Goal: Obtain resource: Download file/media

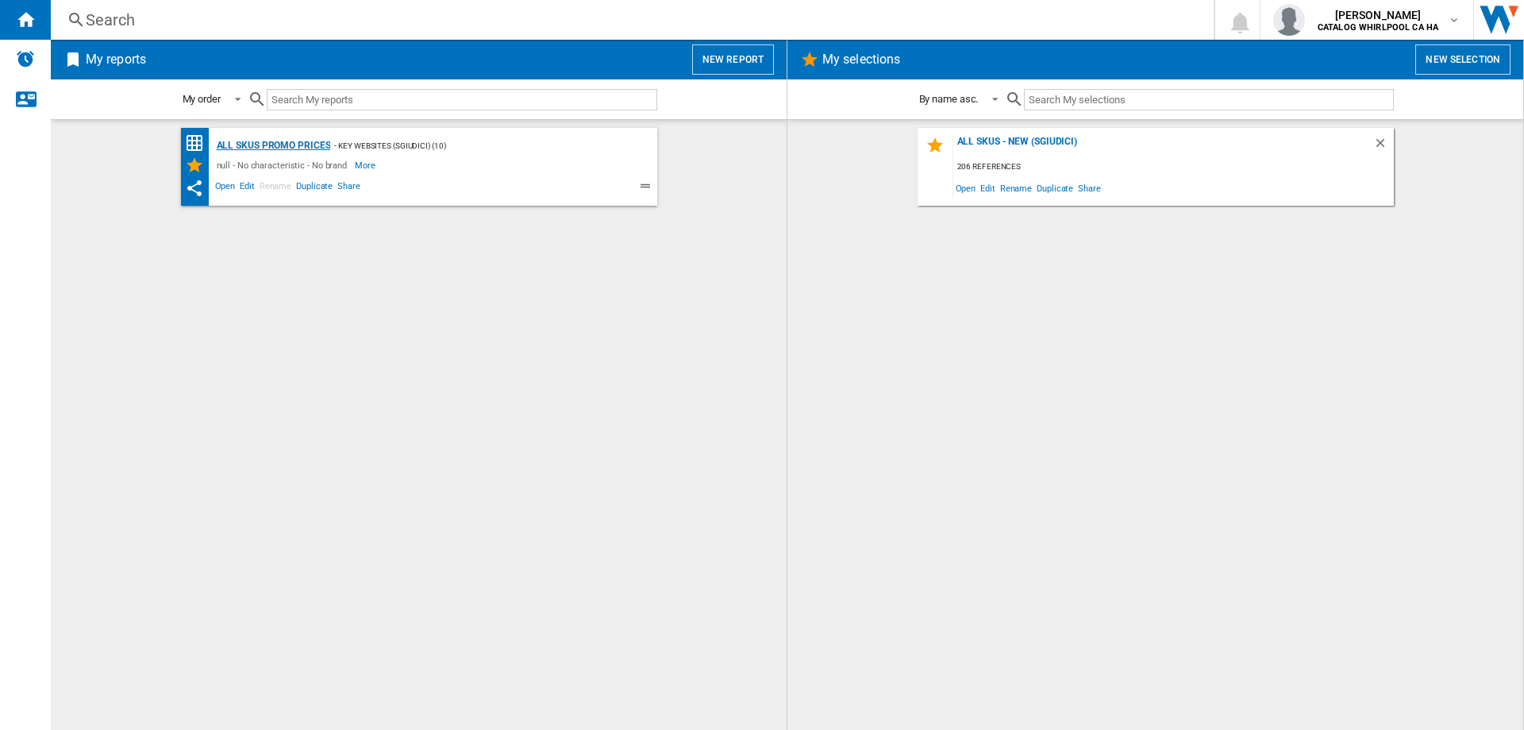
click at [248, 147] on div "All SKUs Promo Prices" at bounding box center [272, 146] width 118 height 20
click at [242, 184] on span "Edit" at bounding box center [247, 188] width 20 height 19
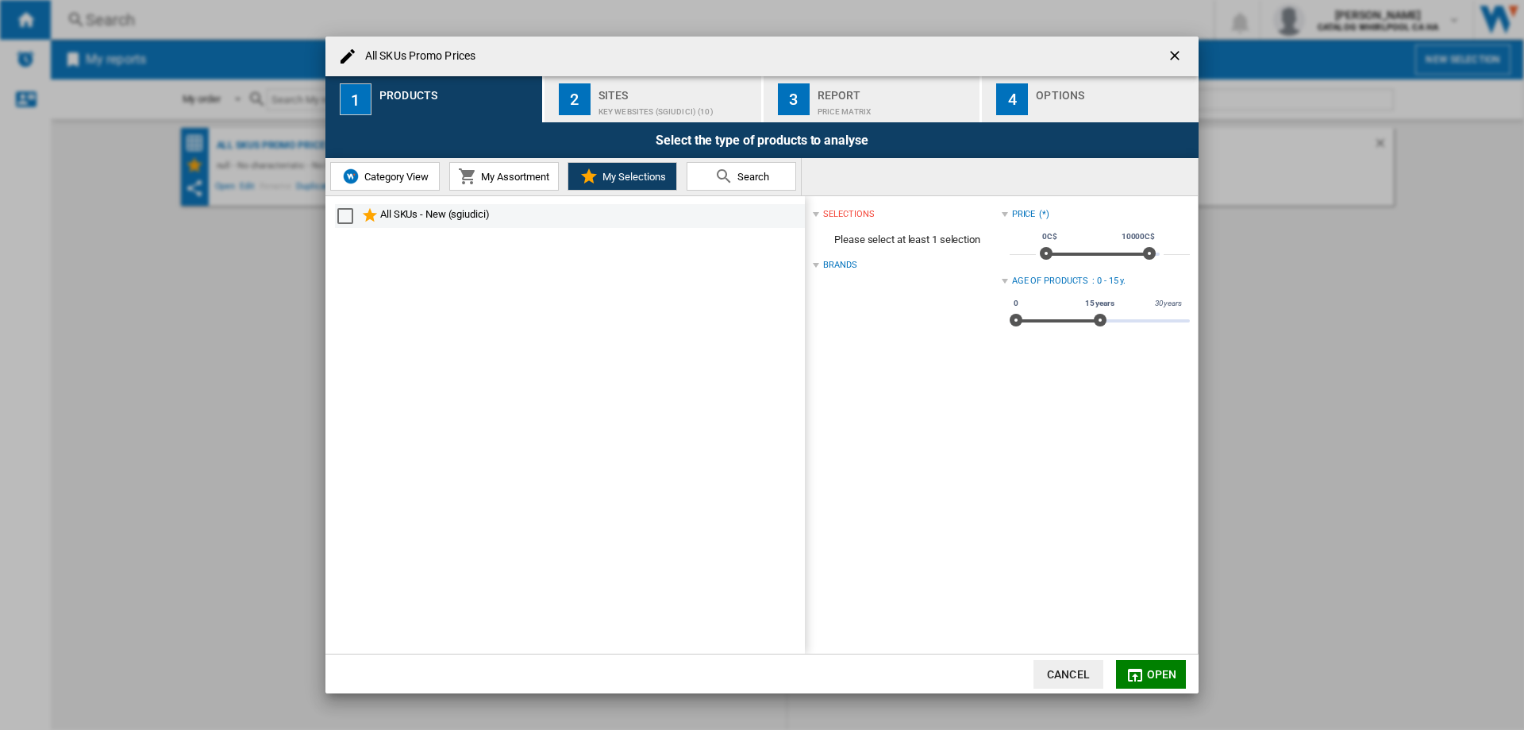
click at [463, 214] on div "All SKUs - New (sgiudici)" at bounding box center [591, 215] width 422 height 19
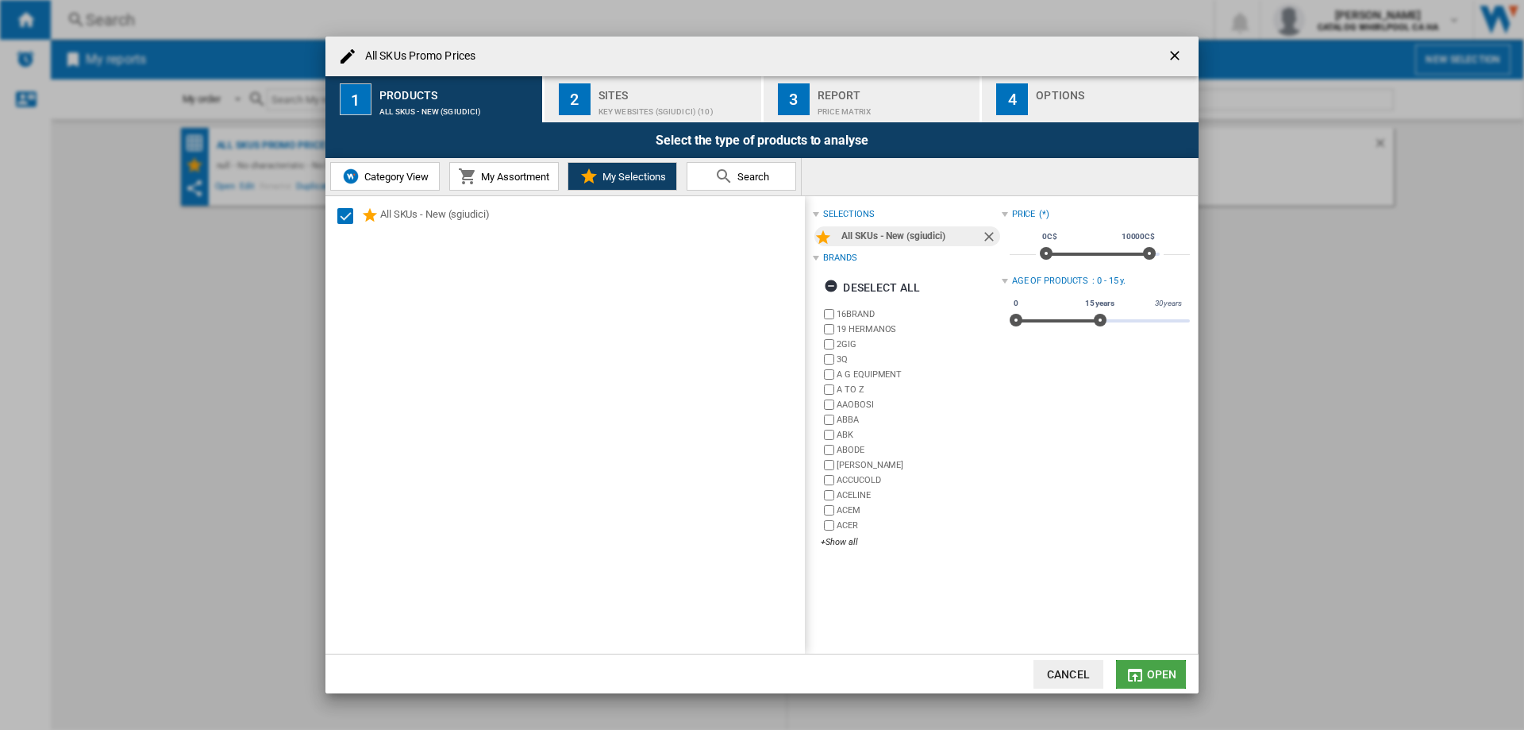
click at [1162, 688] on button "Open" at bounding box center [1151, 674] width 70 height 29
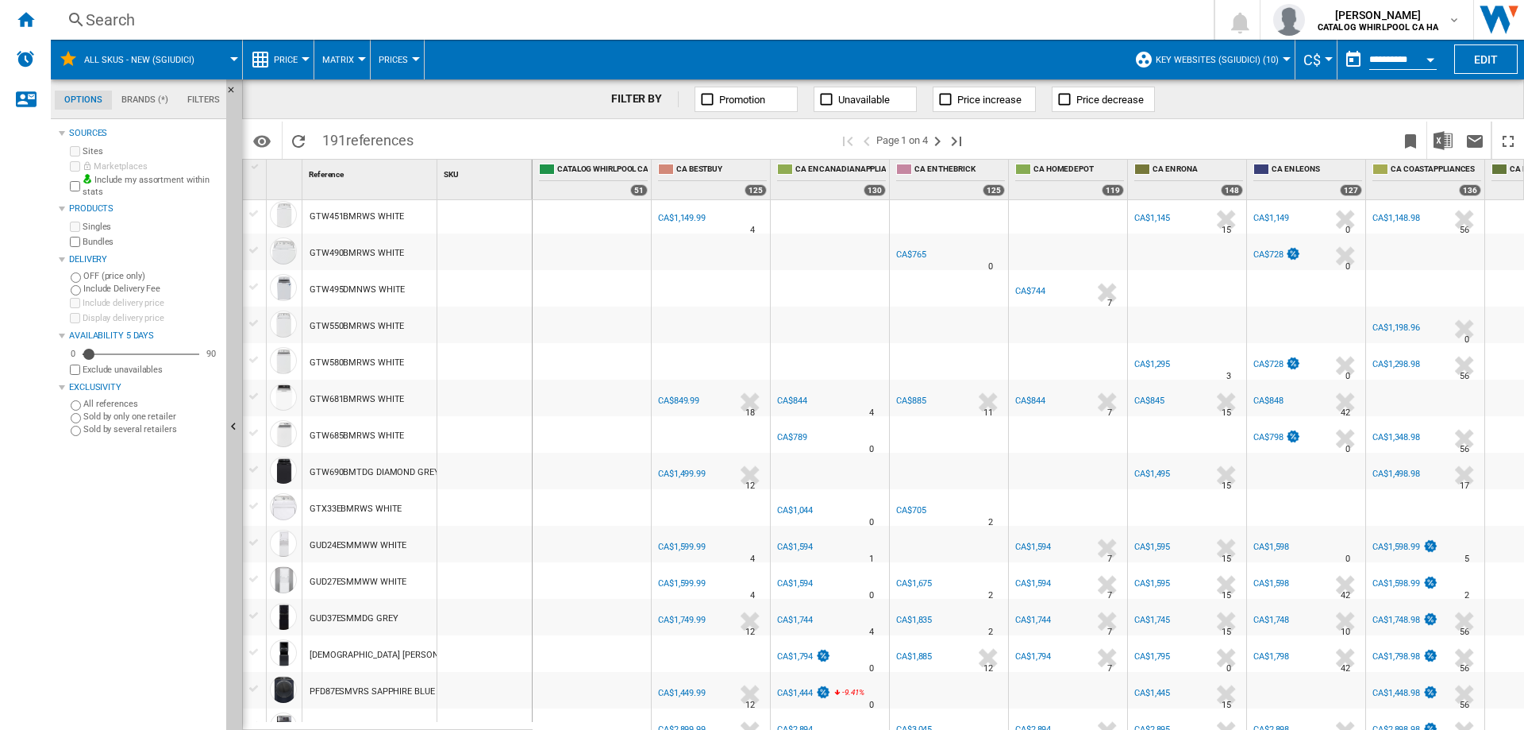
scroll to position [1384, 0]
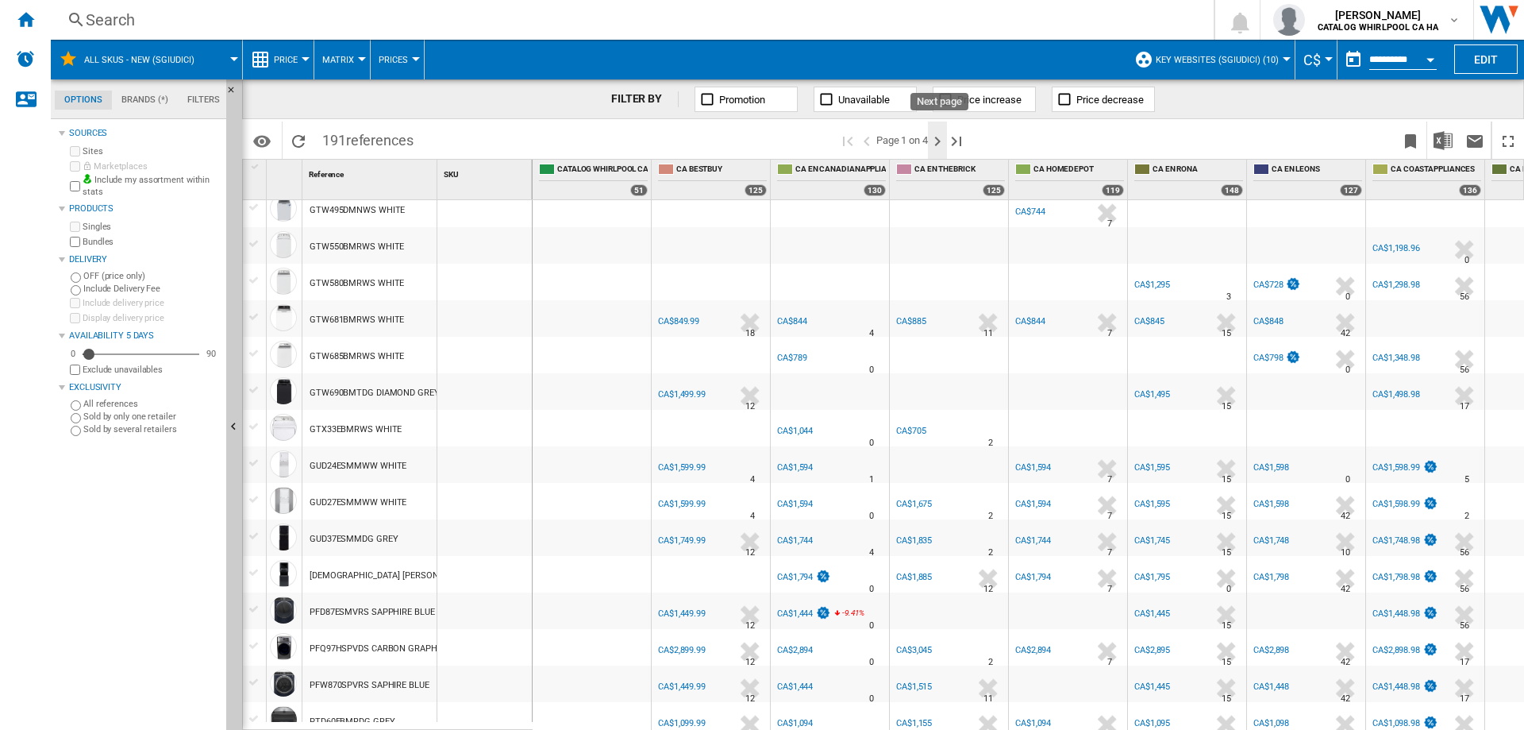
click at [941, 144] on ng-md-icon "Next page" at bounding box center [937, 141] width 19 height 19
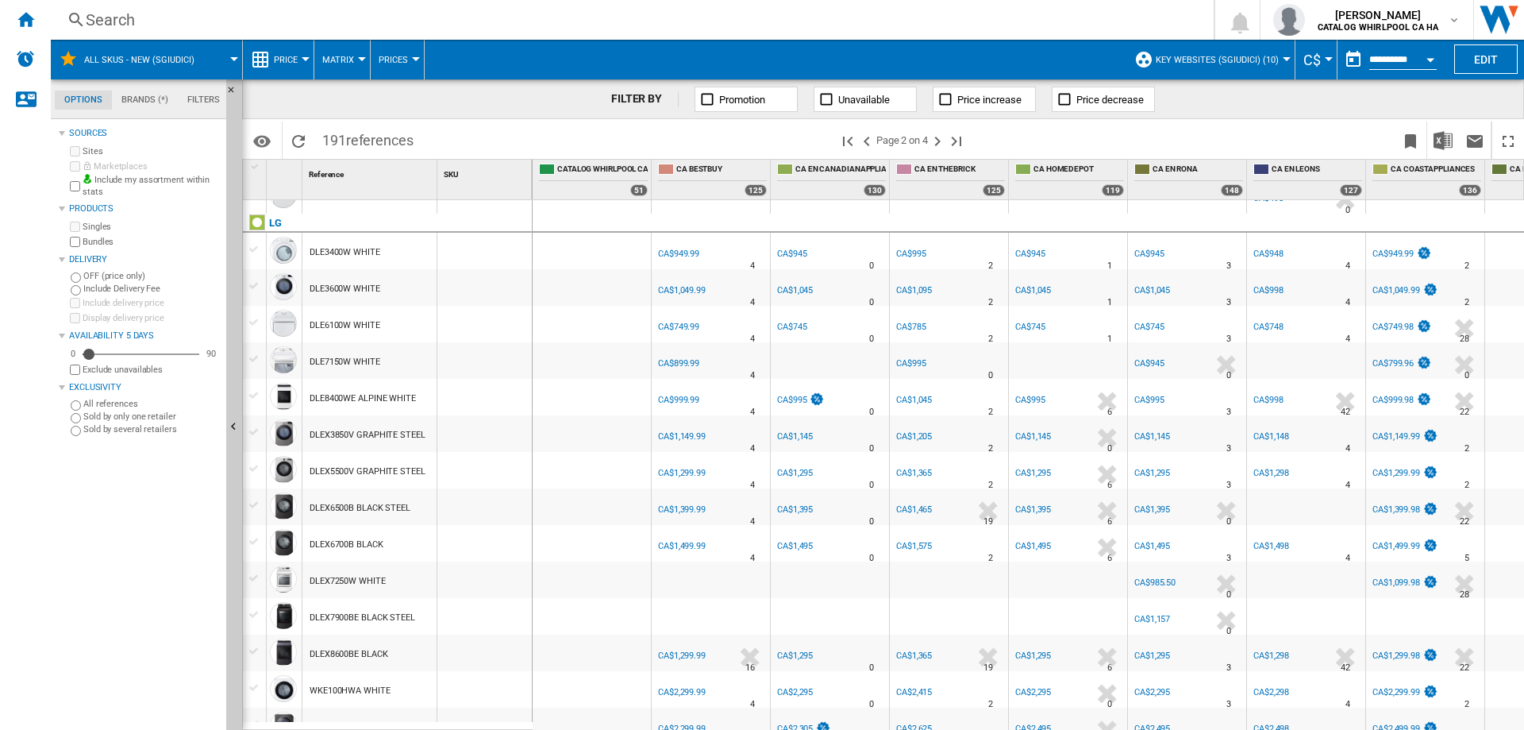
scroll to position [635, 0]
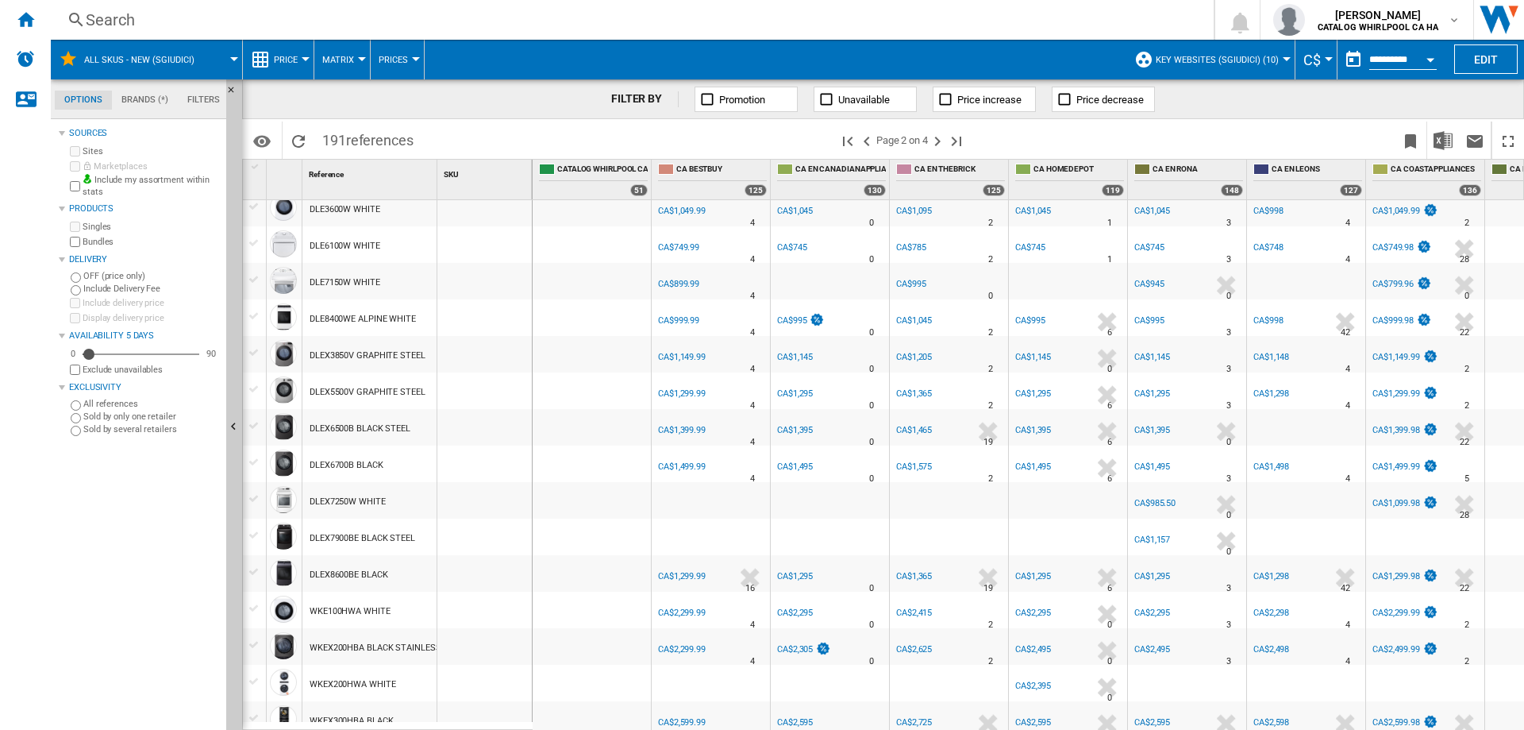
click at [1436, 54] on button "Open calendar" at bounding box center [1430, 57] width 29 height 29
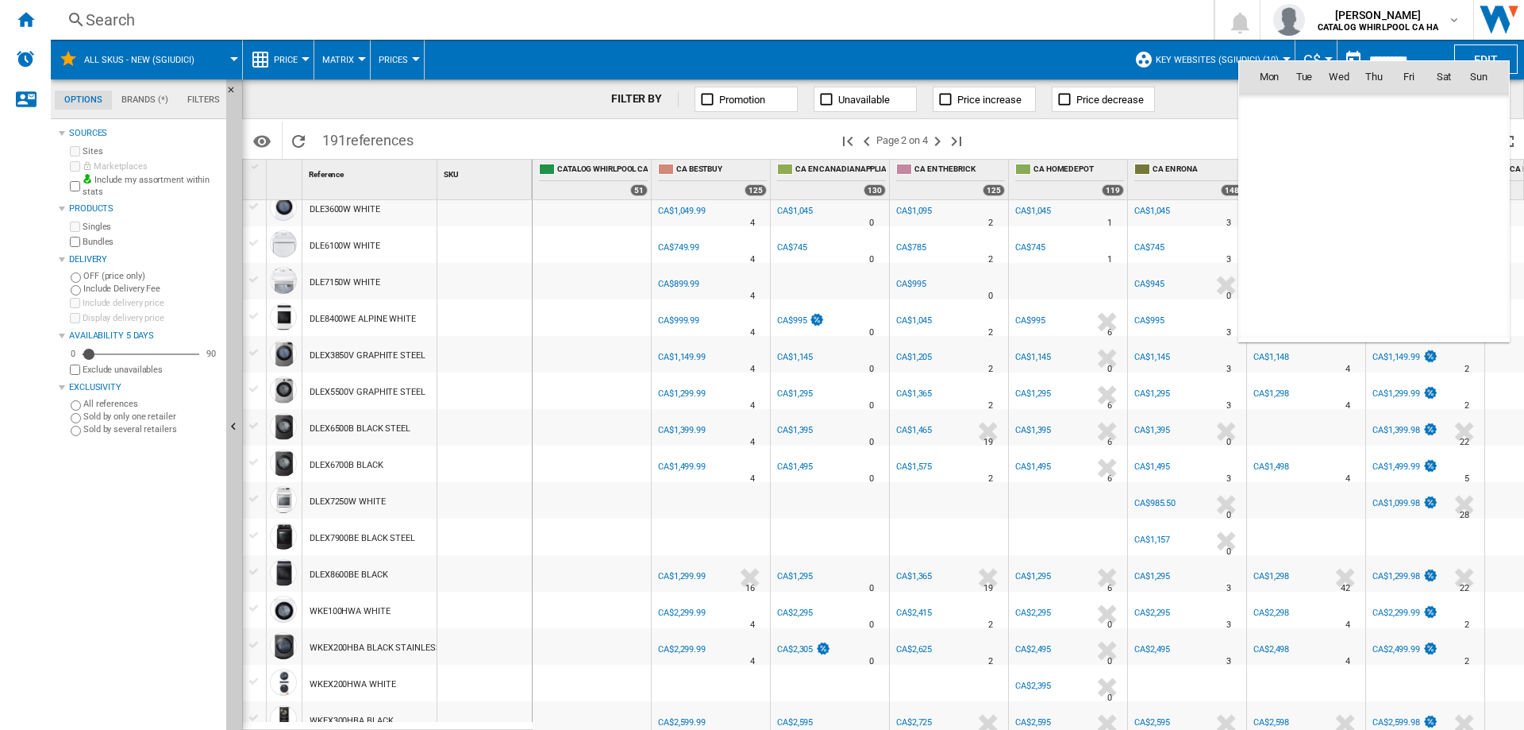
scroll to position [7574, 0]
click at [1296, 112] on md-icon "September 2025" at bounding box center [1300, 111] width 19 height 19
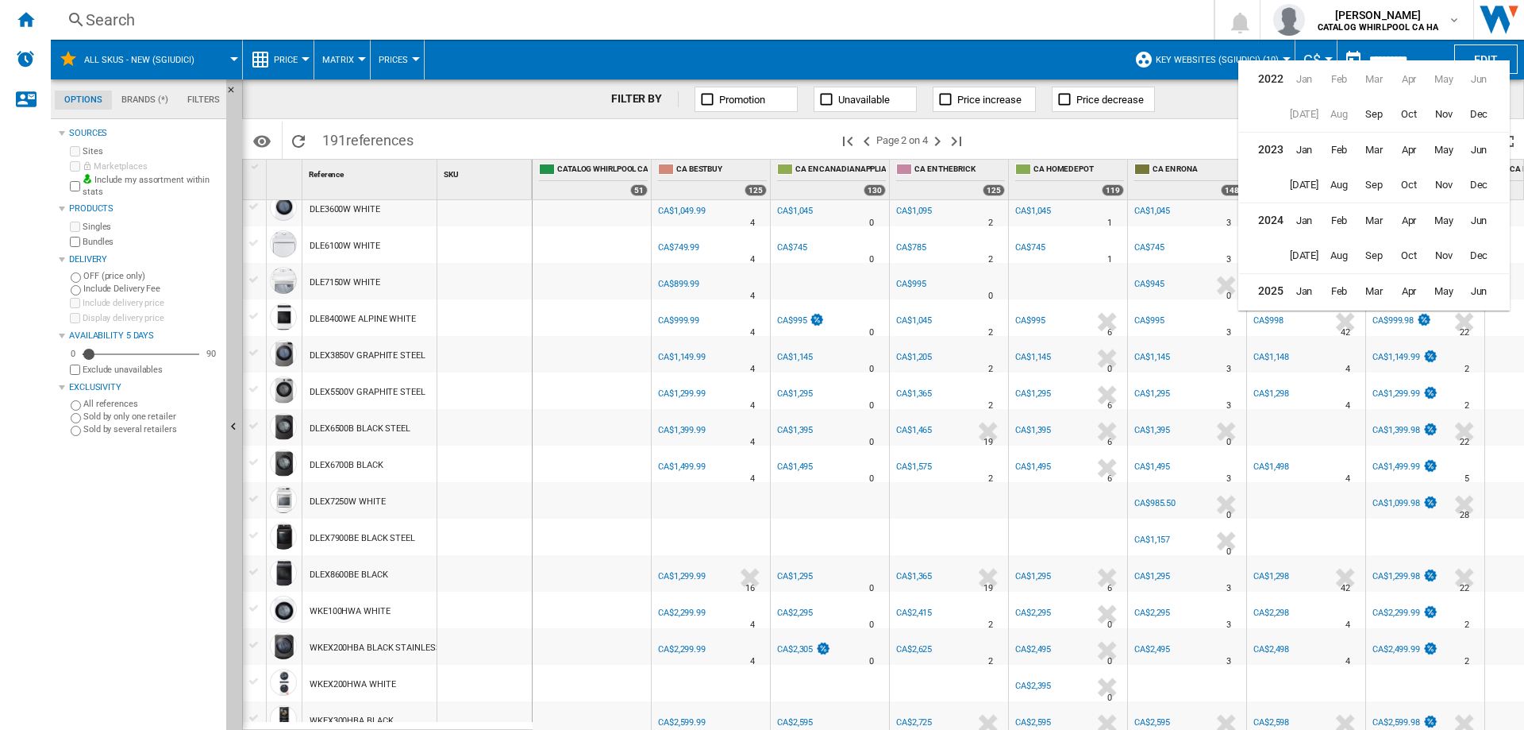
scroll to position [39, 0]
click at [1342, 289] on span "Aug" at bounding box center [1339, 288] width 32 height 32
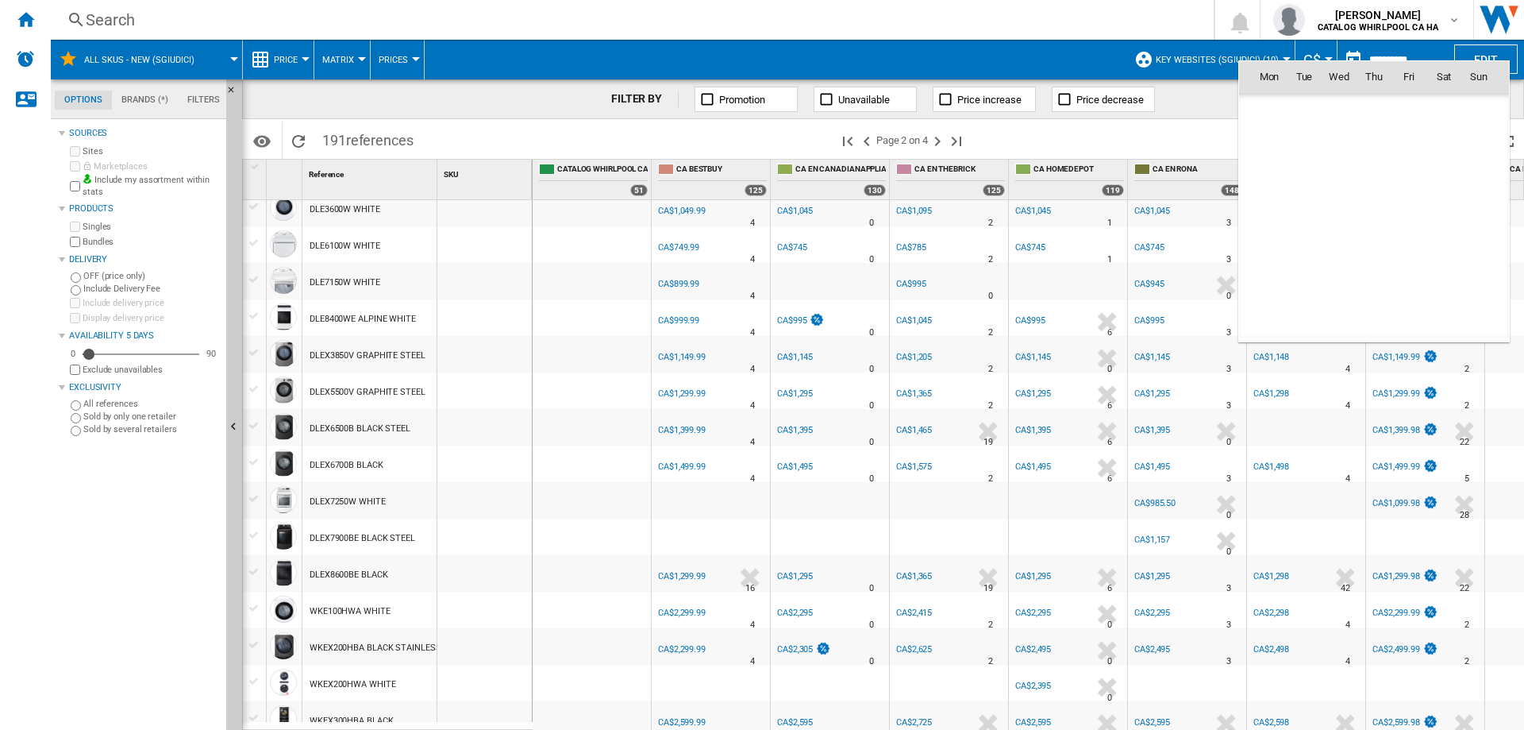
scroll to position [7363, 0]
click at [1444, 246] on span "30" at bounding box center [1444, 251] width 32 height 32
type input "**********"
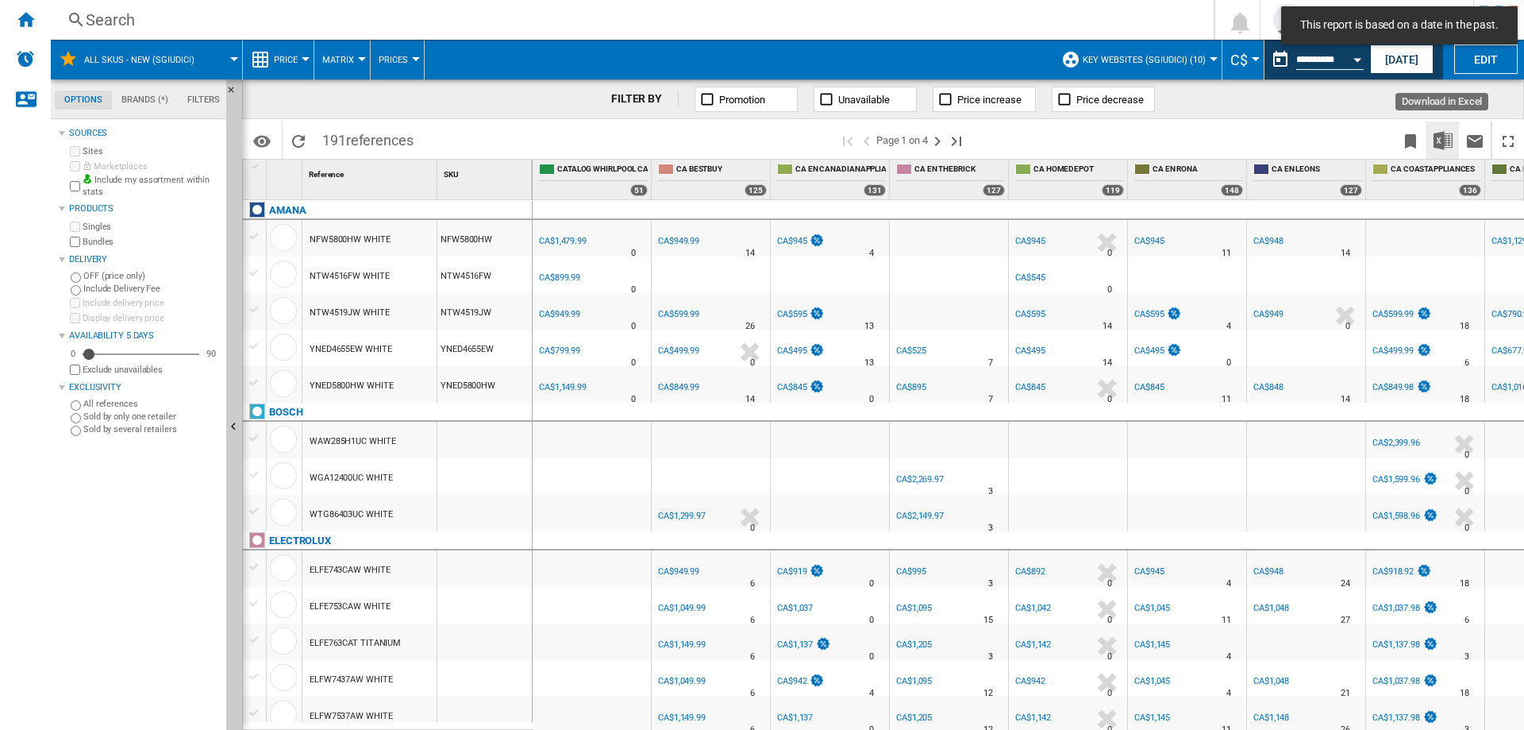
click at [1446, 141] on img "Download in Excel" at bounding box center [1443, 140] width 19 height 19
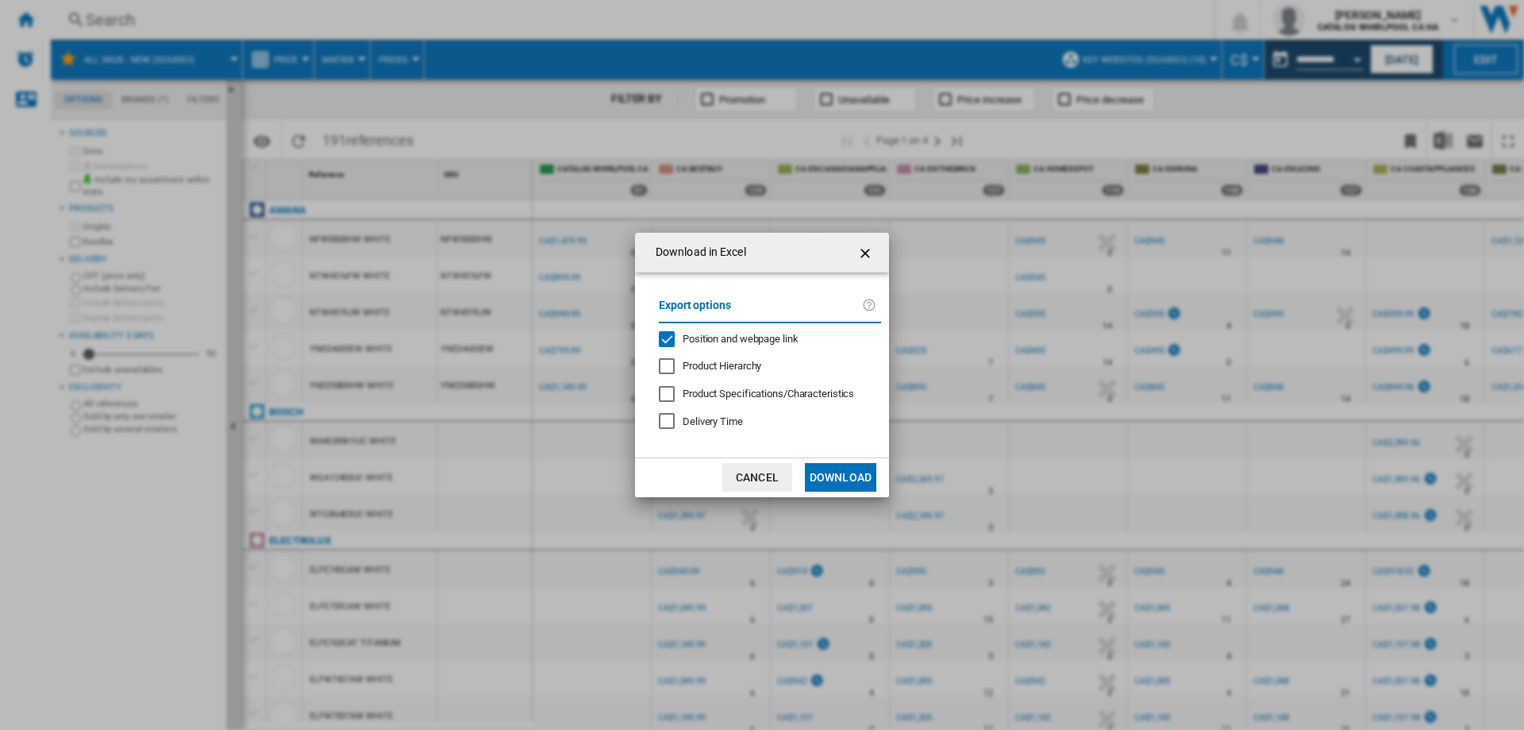
click at [870, 260] on ng-md-icon "getI18NText('BUTTONS.CLOSE_DIALOG')" at bounding box center [866, 253] width 19 height 19
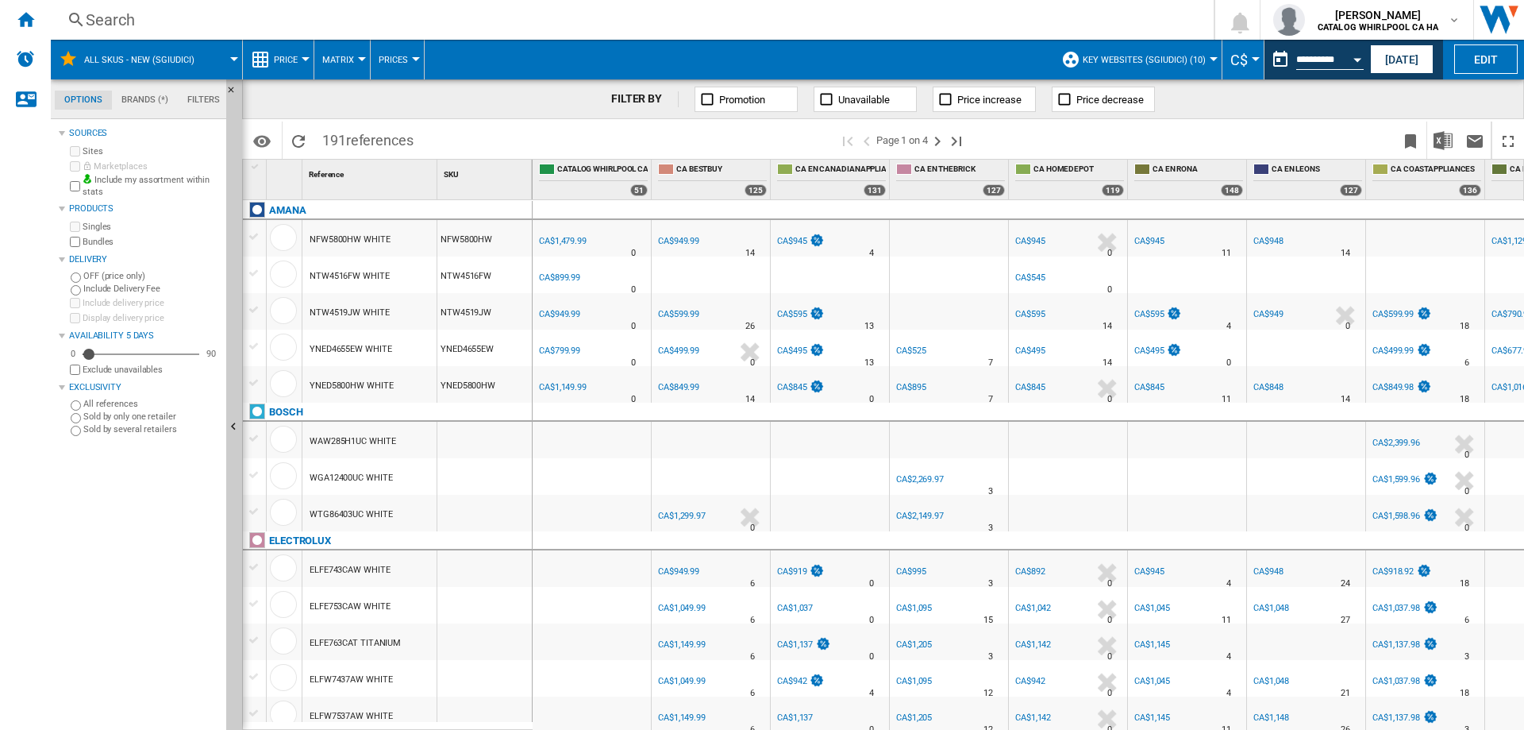
click at [1362, 54] on button "Open calendar" at bounding box center [1357, 57] width 29 height 29
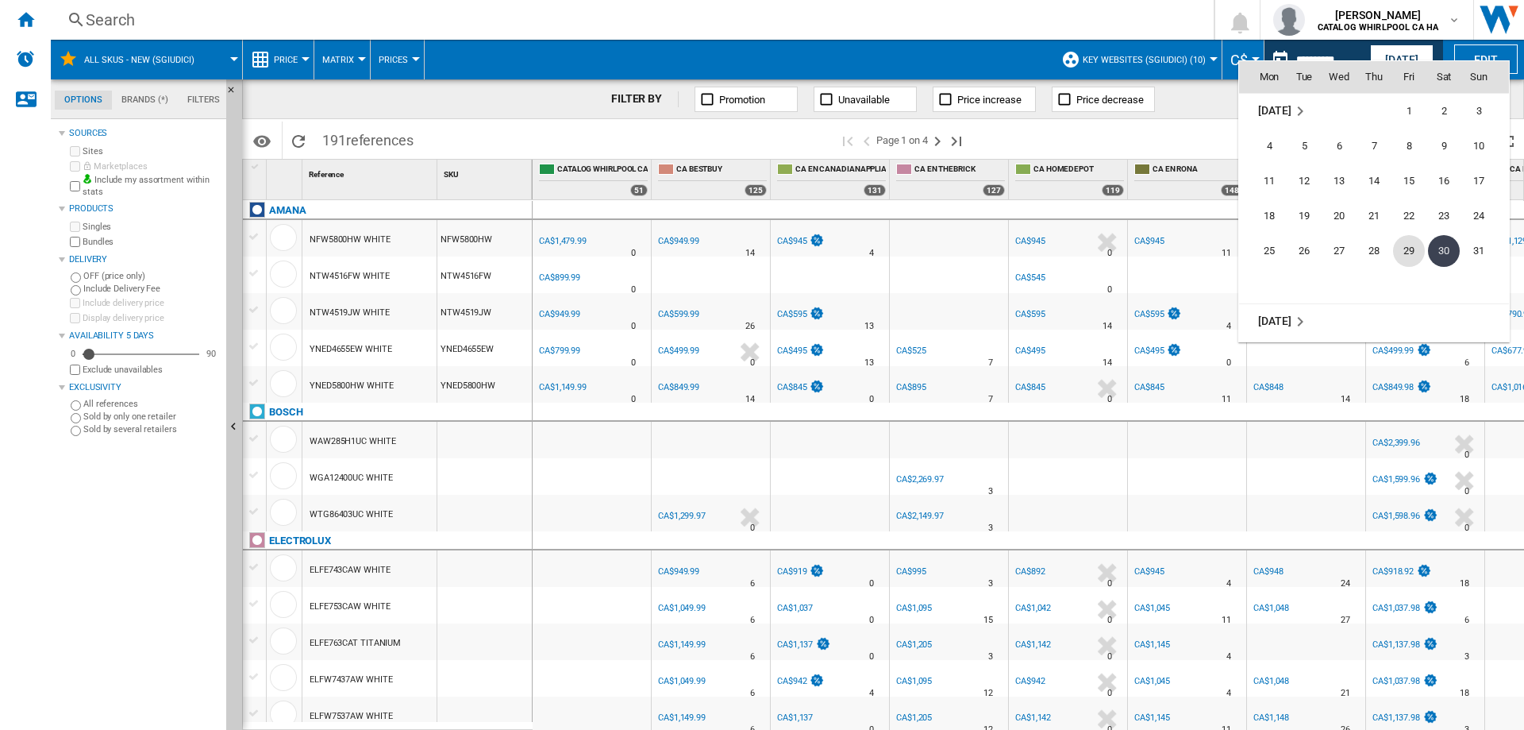
click at [1414, 249] on span "29" at bounding box center [1409, 251] width 32 height 32
type input "**********"
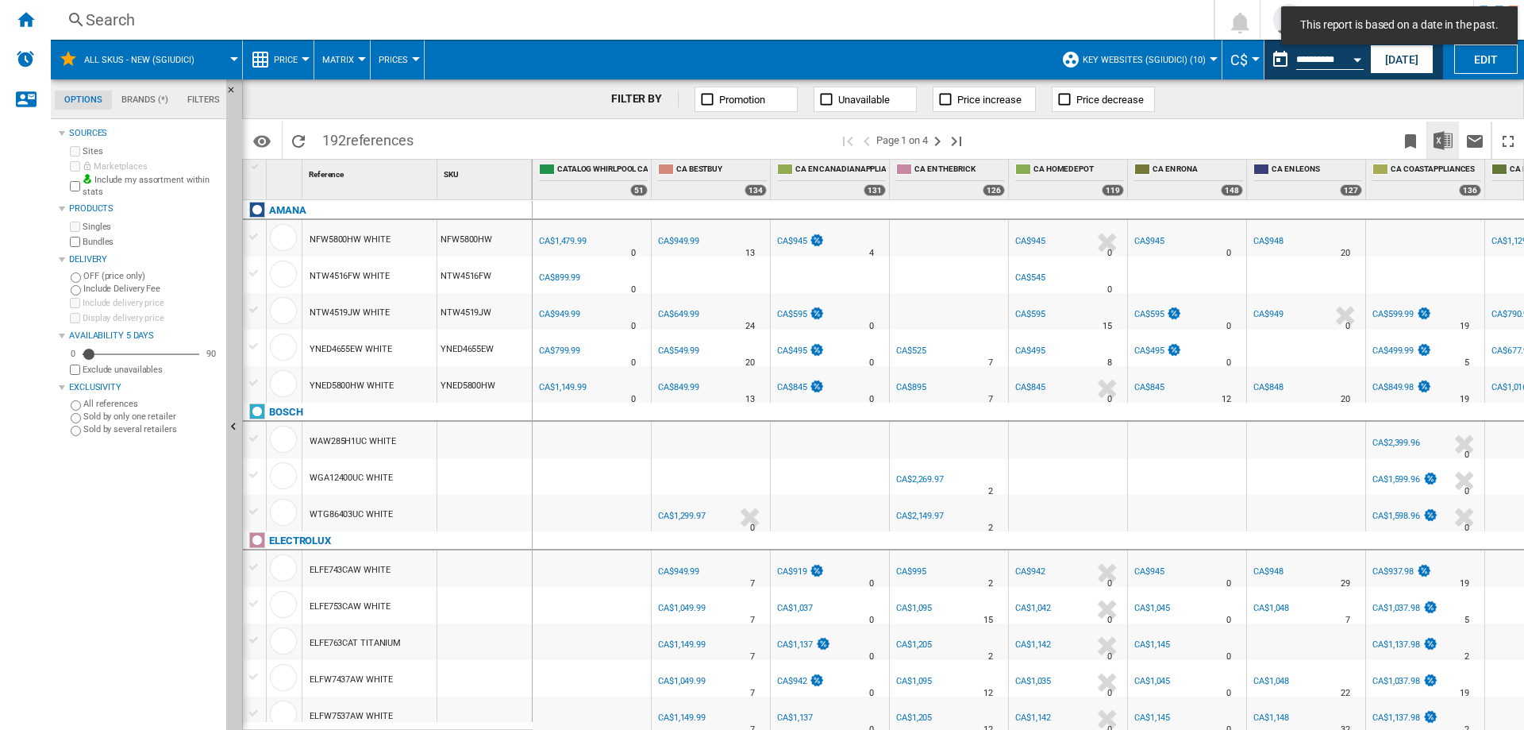
click at [1443, 148] on img "Download in Excel" at bounding box center [1443, 140] width 19 height 19
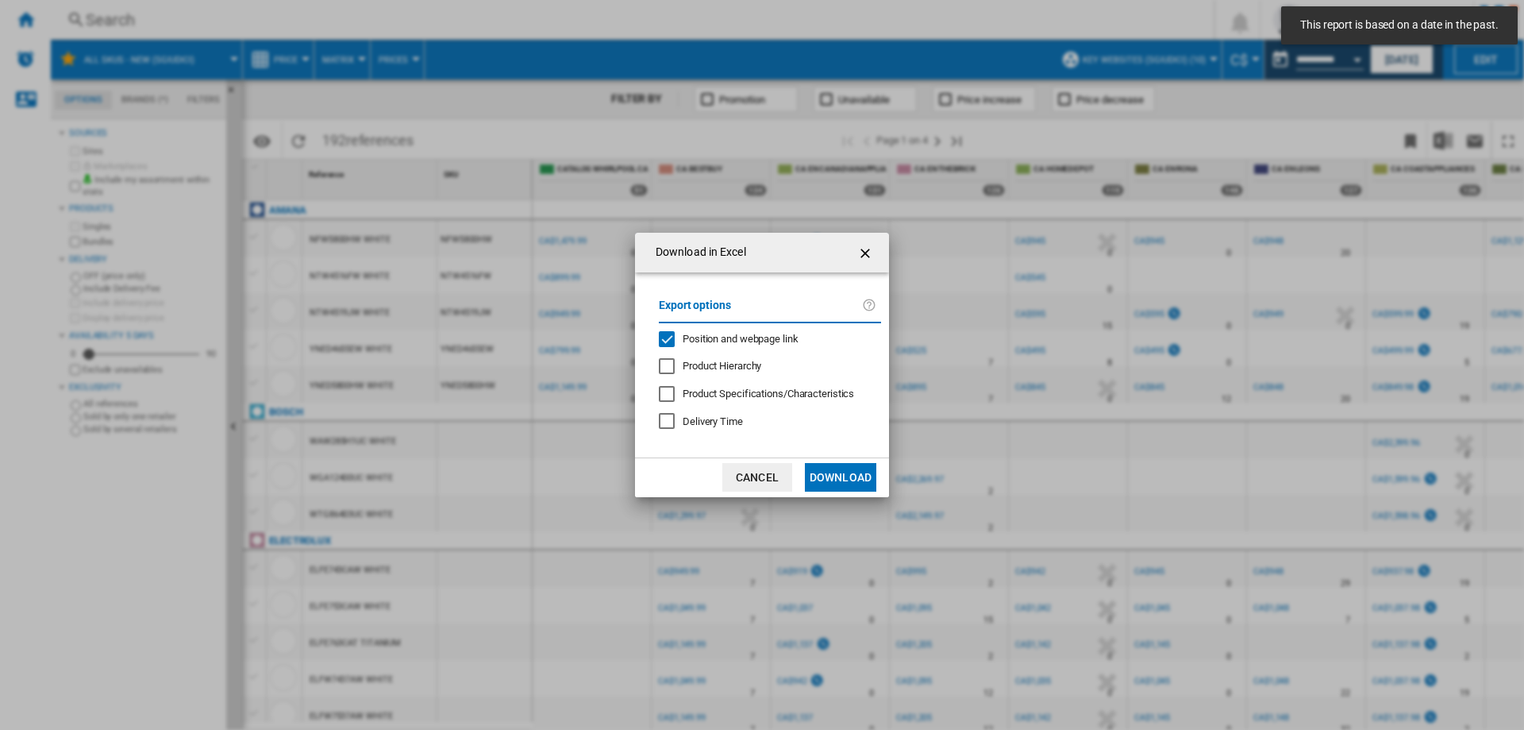
click at [666, 331] on div "Position and webpage link" at bounding box center [667, 339] width 16 height 16
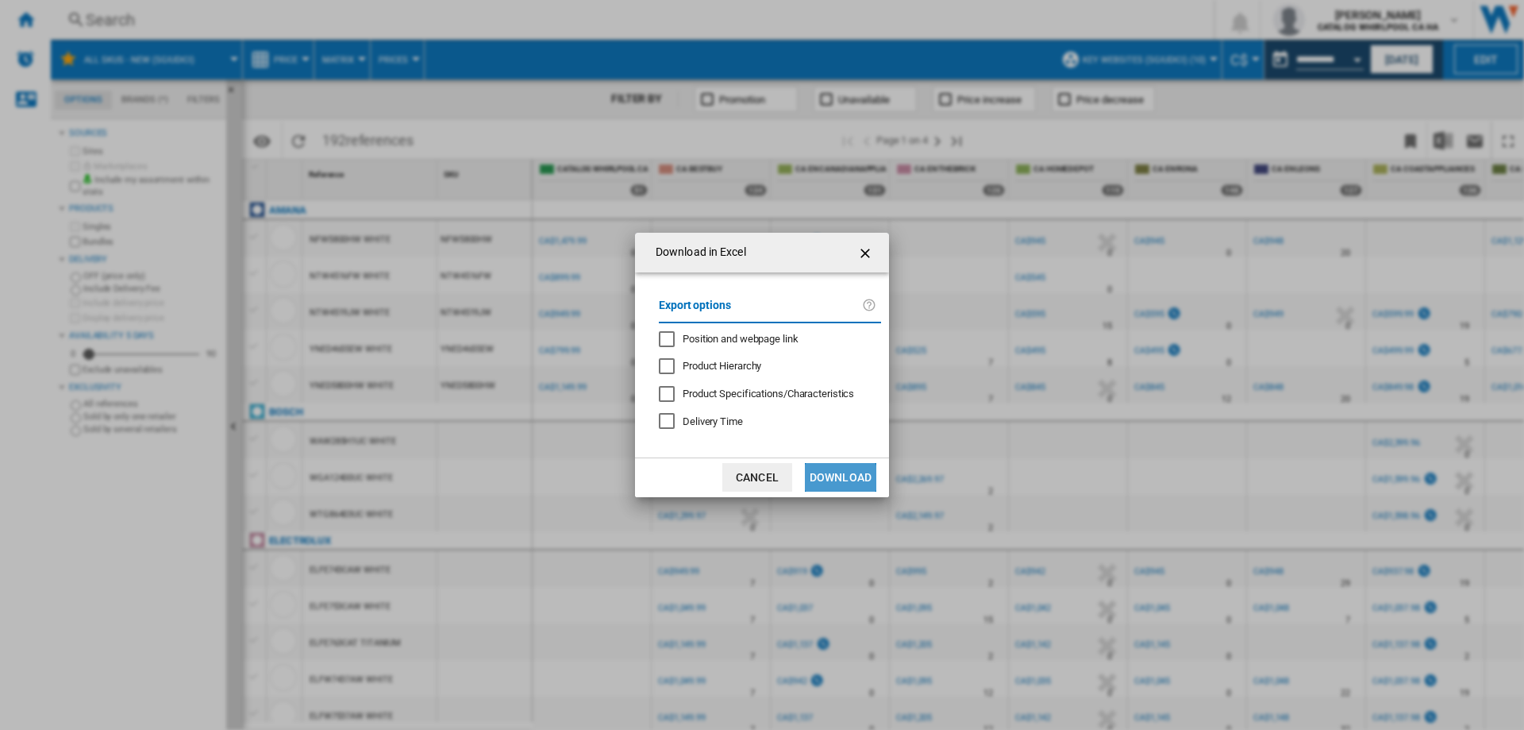
click at [827, 481] on button "Download" at bounding box center [840, 477] width 71 height 29
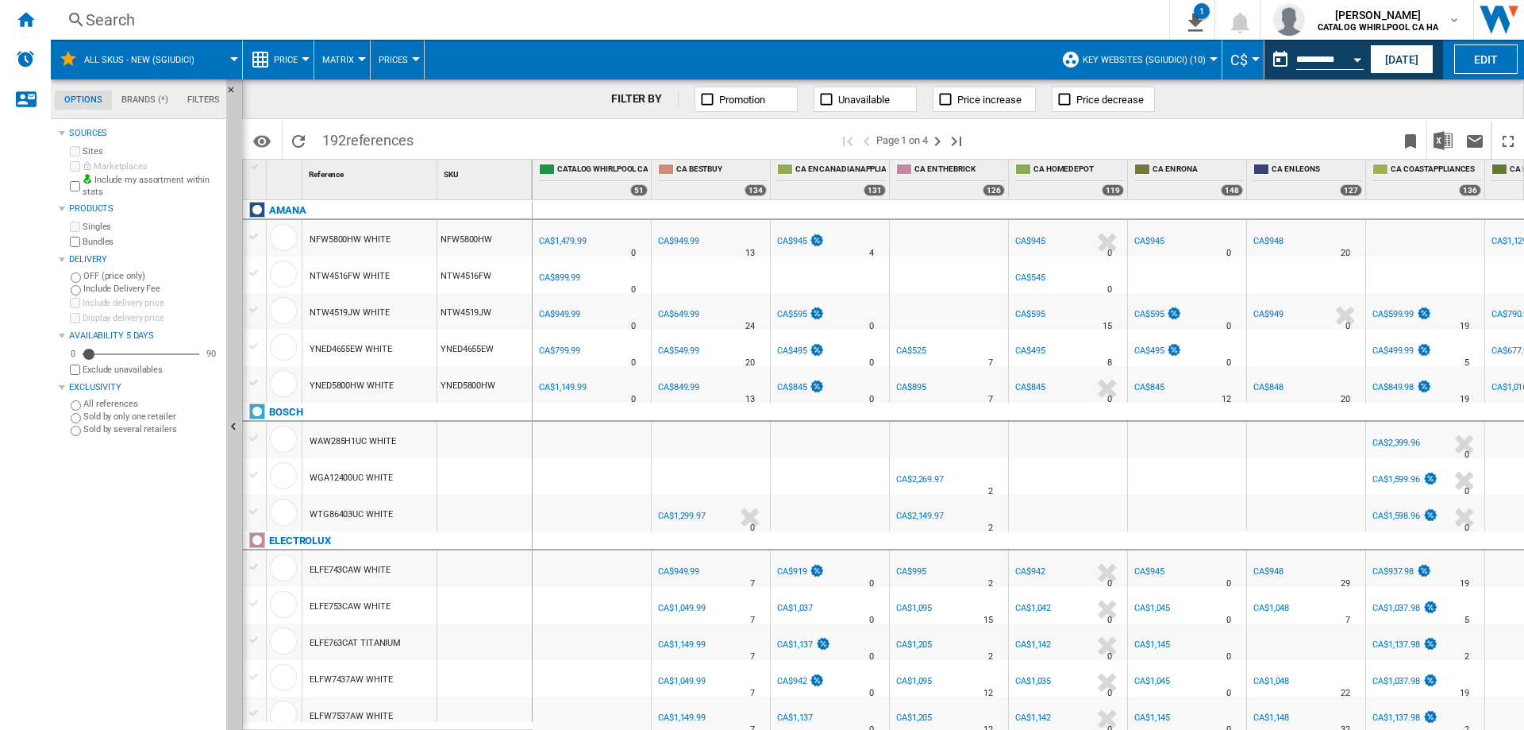
click at [121, 9] on div "Search" at bounding box center [607, 20] width 1042 height 22
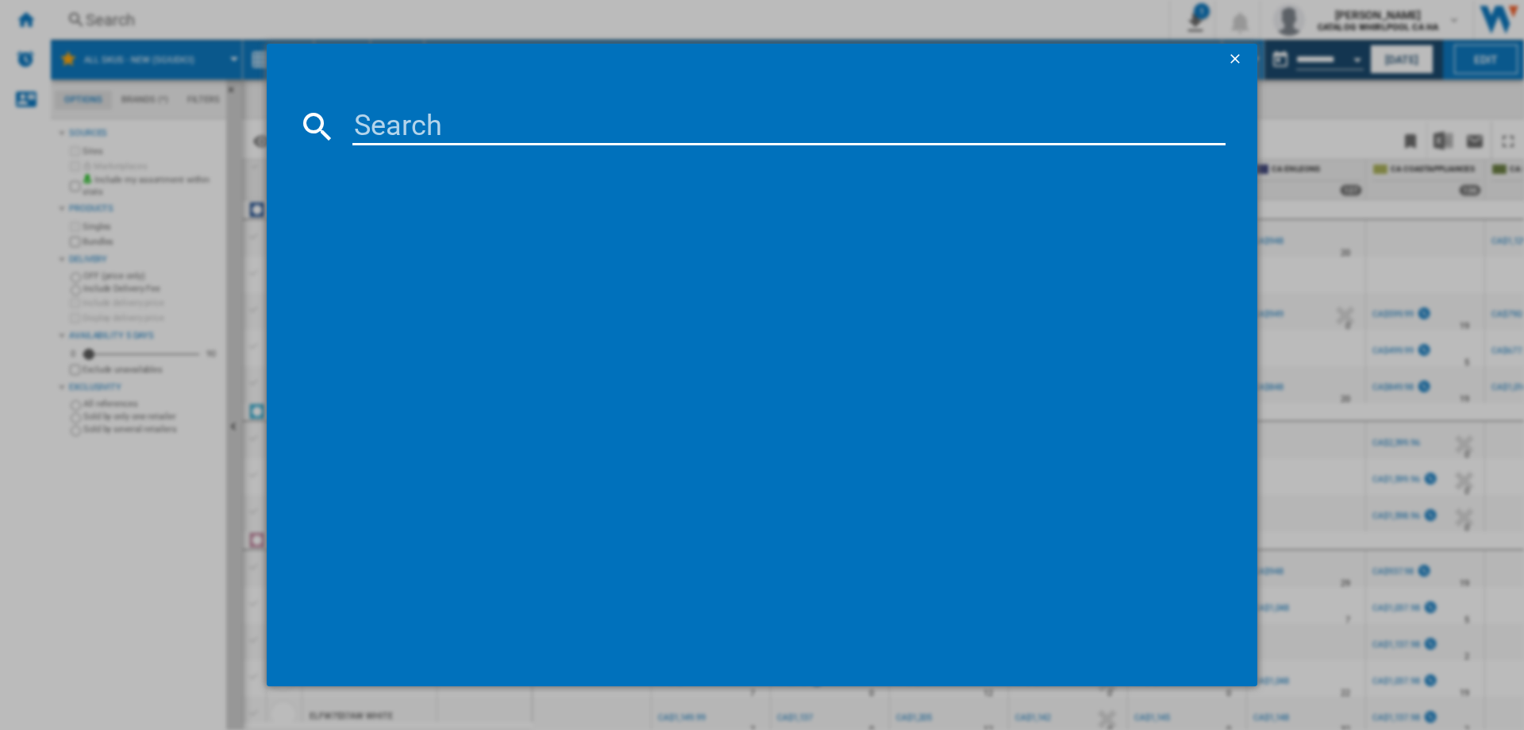
click at [429, 124] on input at bounding box center [788, 126] width 873 height 38
paste input "GTW223BMRWW"
type input "GTW223BMRWW"
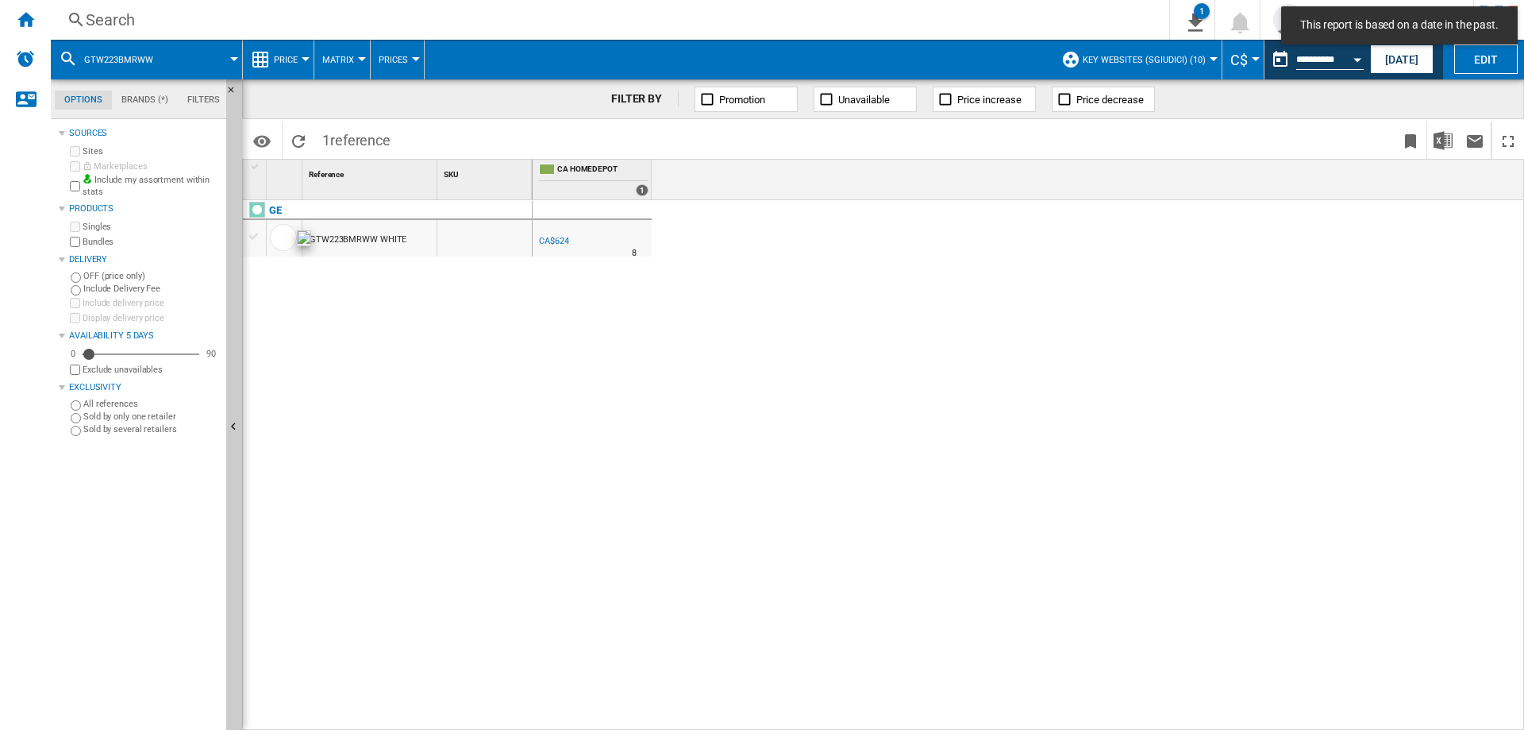
click at [279, 233] on div at bounding box center [283, 237] width 27 height 27
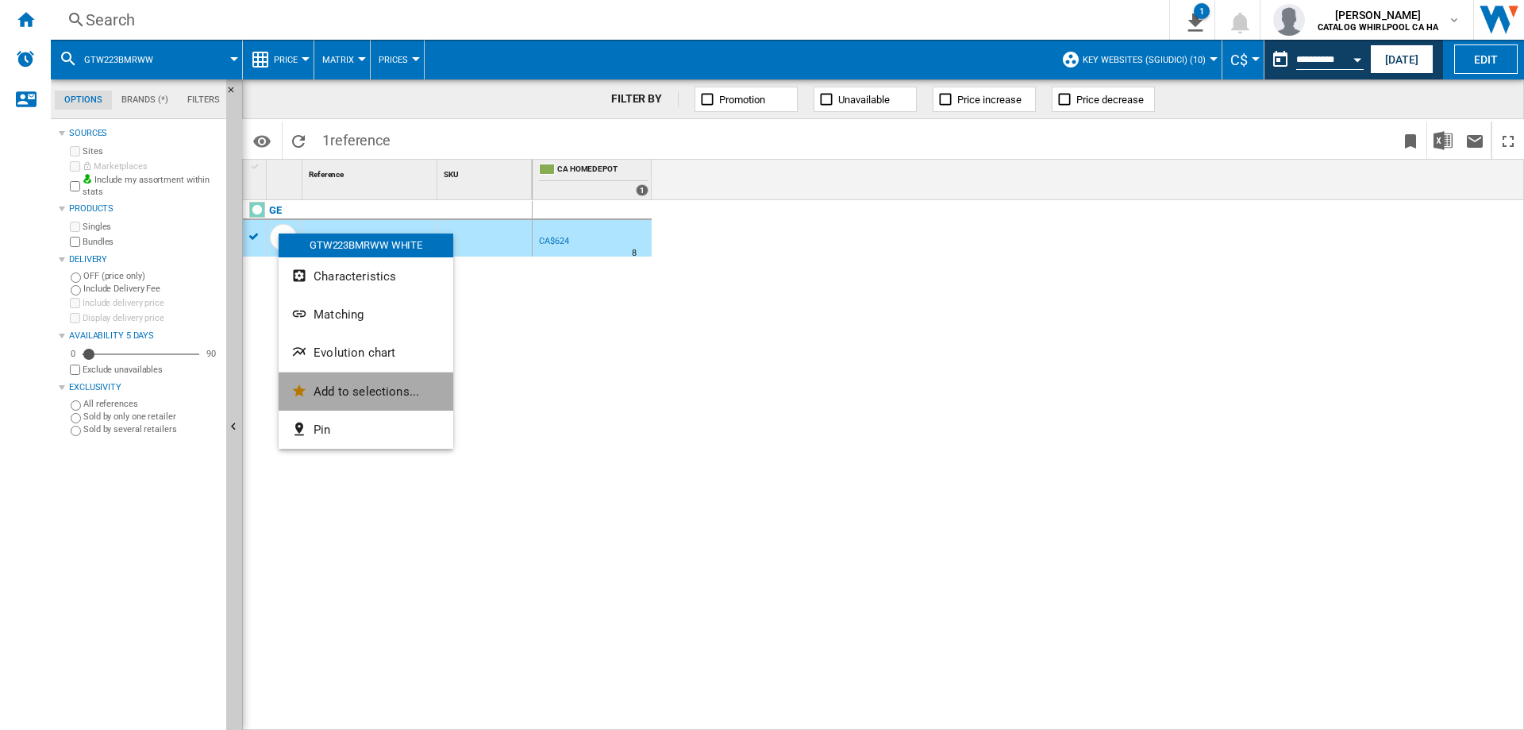
click at [338, 383] on button "Add to selections..." at bounding box center [366, 391] width 175 height 38
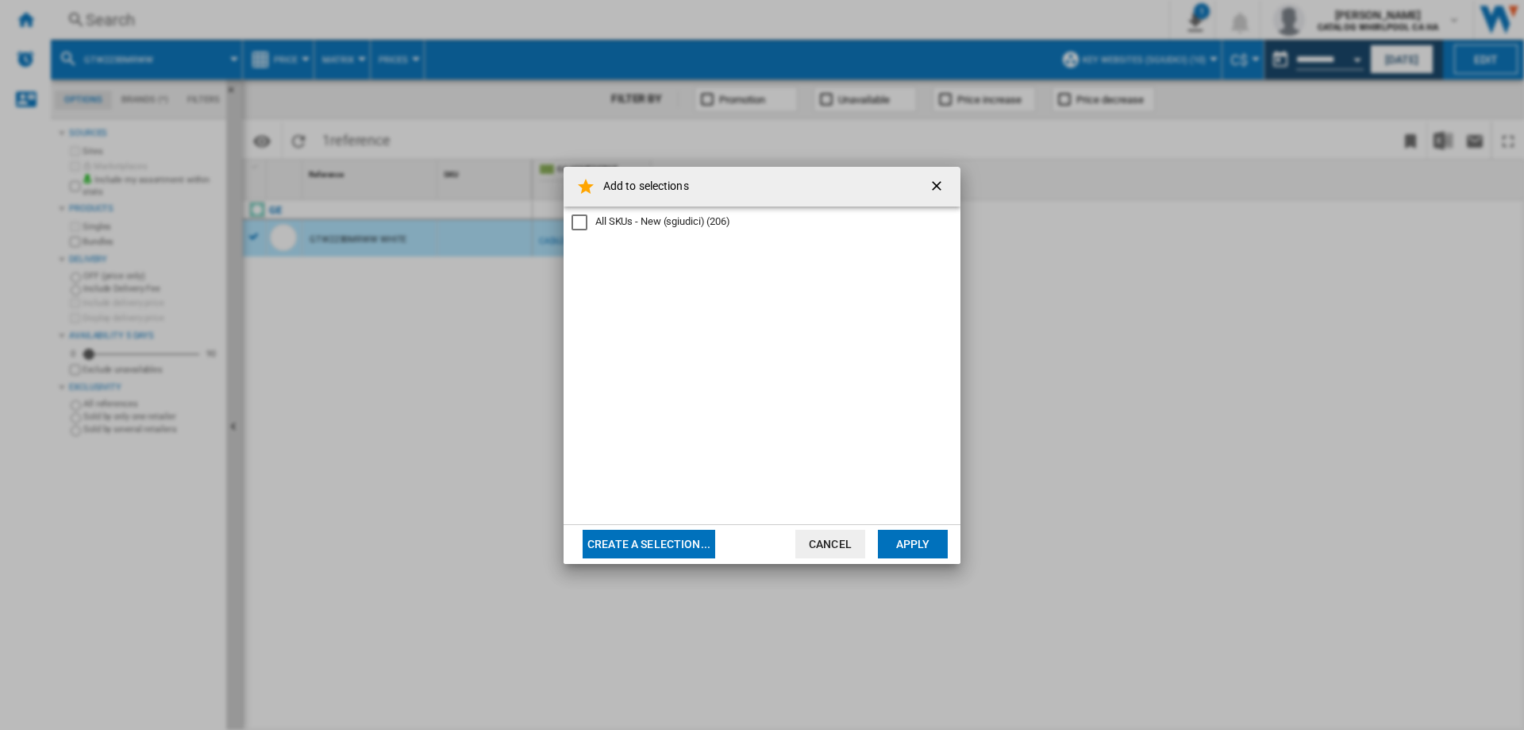
click at [579, 222] on div "All SKUs - New (sgiudici)" at bounding box center [580, 222] width 16 height 16
click at [911, 543] on button "Apply" at bounding box center [913, 544] width 70 height 29
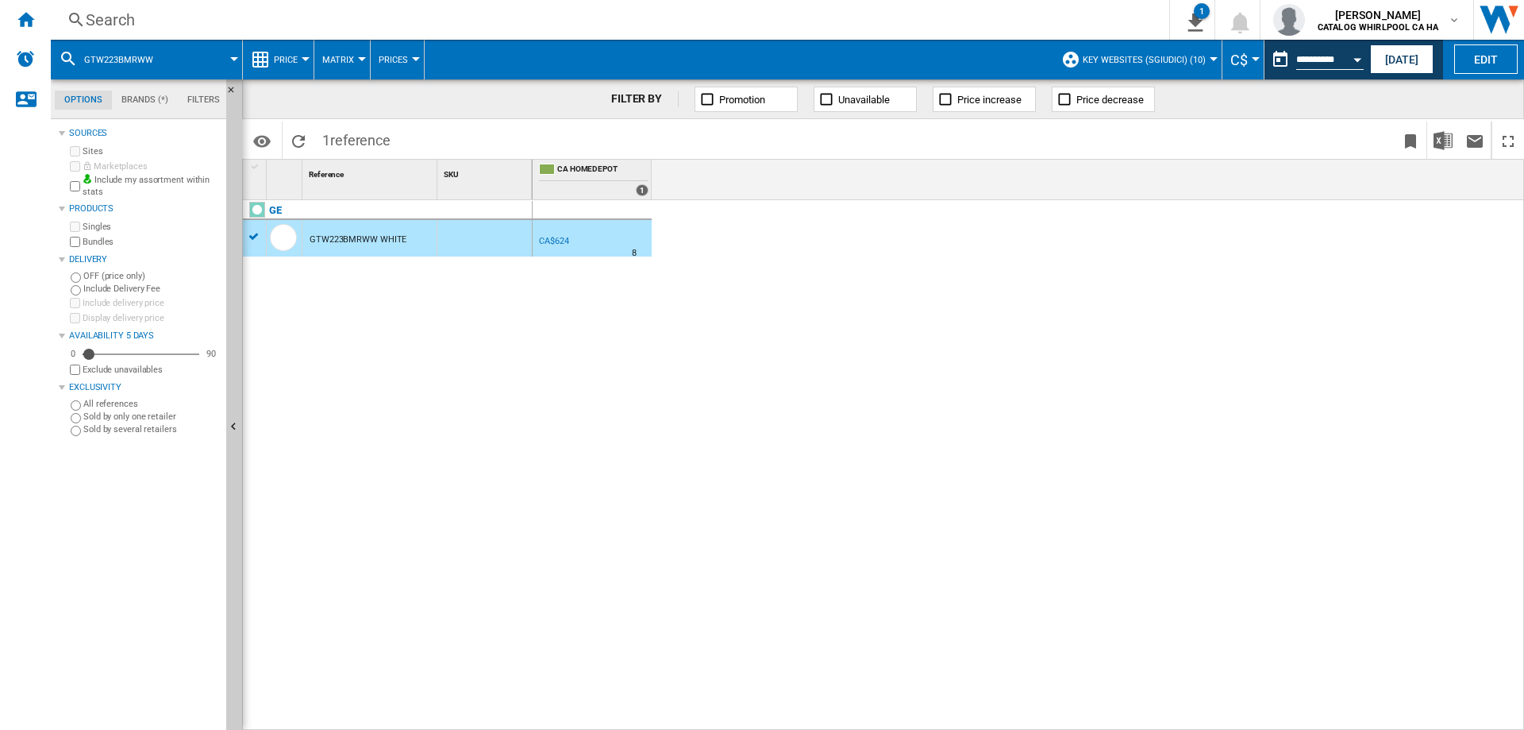
click at [211, 5] on div "Search Search 0 1 All SKUs - New (sgiudici)/No characteristic/No brand [Price M…" at bounding box center [787, 20] width 1473 height 40
click at [206, 17] on div "Search" at bounding box center [607, 20] width 1042 height 22
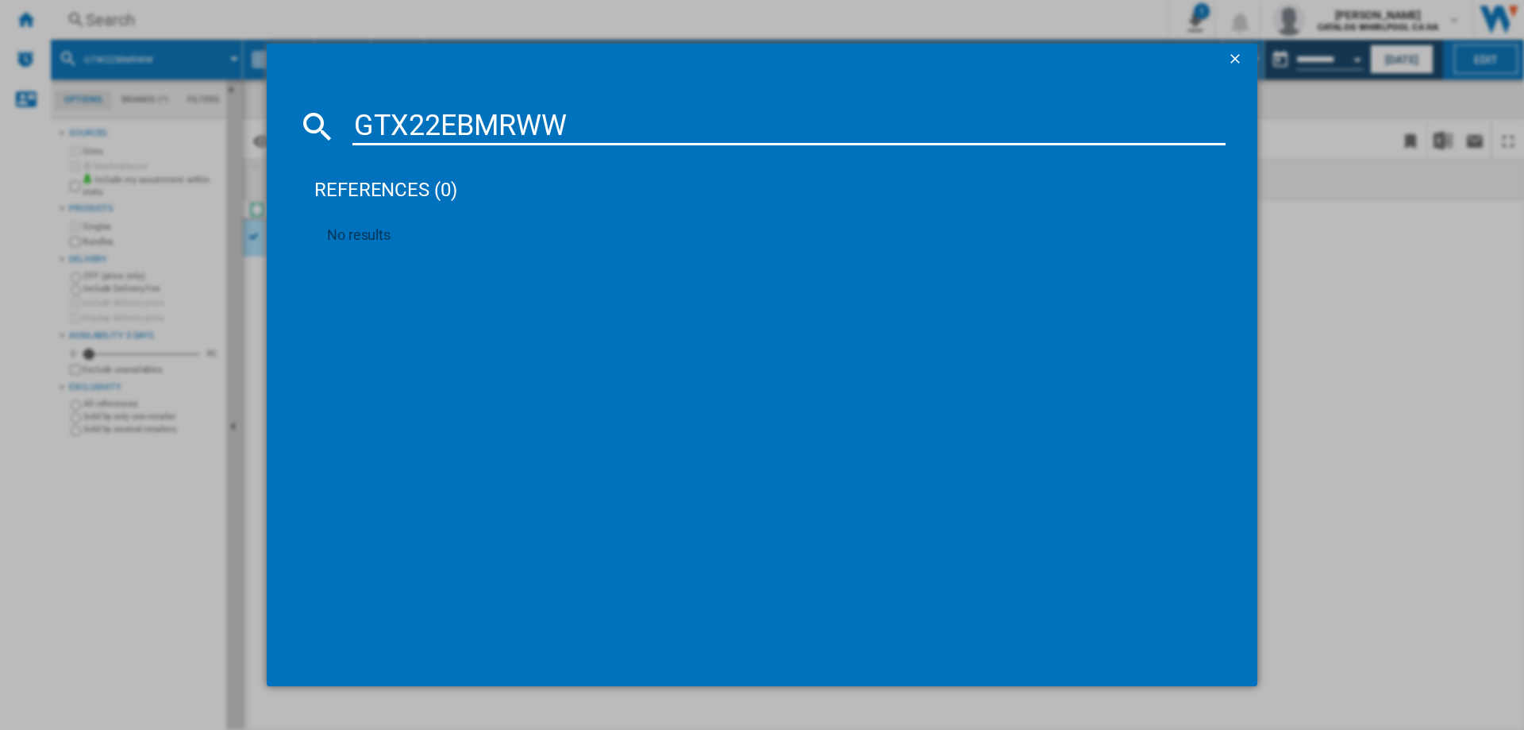
type input "GTX22EBMRWW"
click at [1233, 56] on ng-md-icon "getI18NText('BUTTONS.CLOSE_DIALOG')" at bounding box center [1236, 60] width 19 height 19
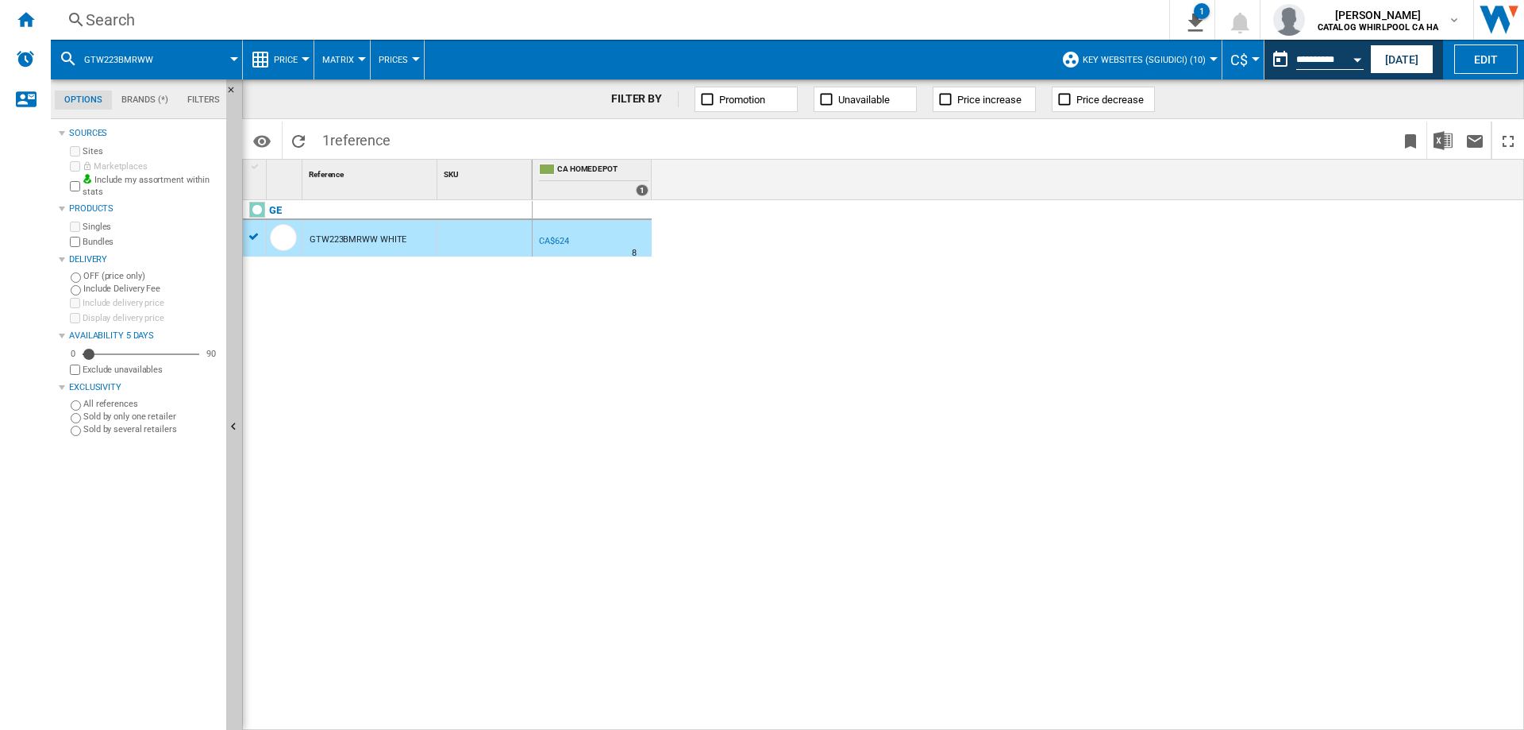
click at [196, 17] on div "Search" at bounding box center [607, 20] width 1042 height 22
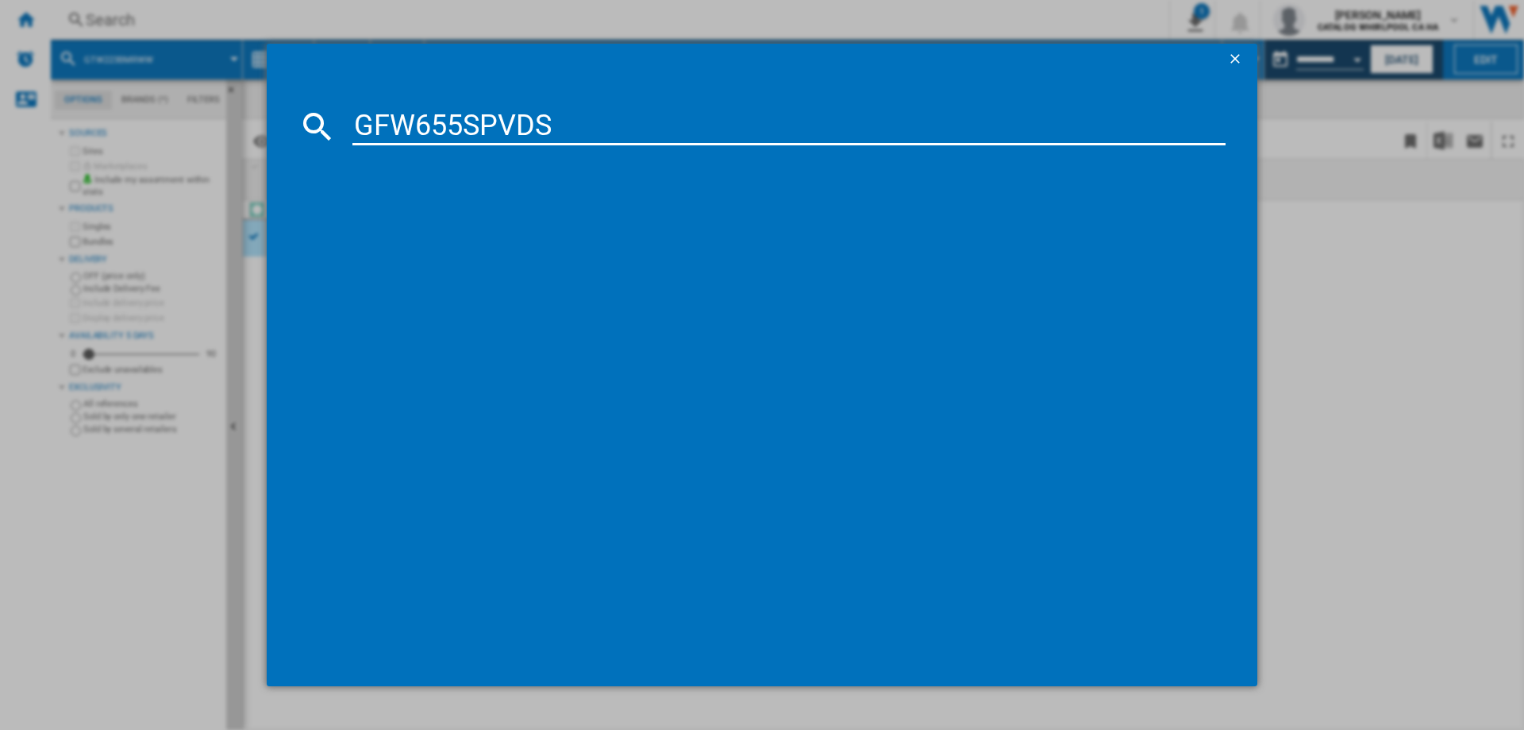
type input "GFW655SPVDS"
click at [1228, 53] on ng-md-icon "getI18NText('BUTTONS.CLOSE_DIALOG')" at bounding box center [1236, 60] width 19 height 19
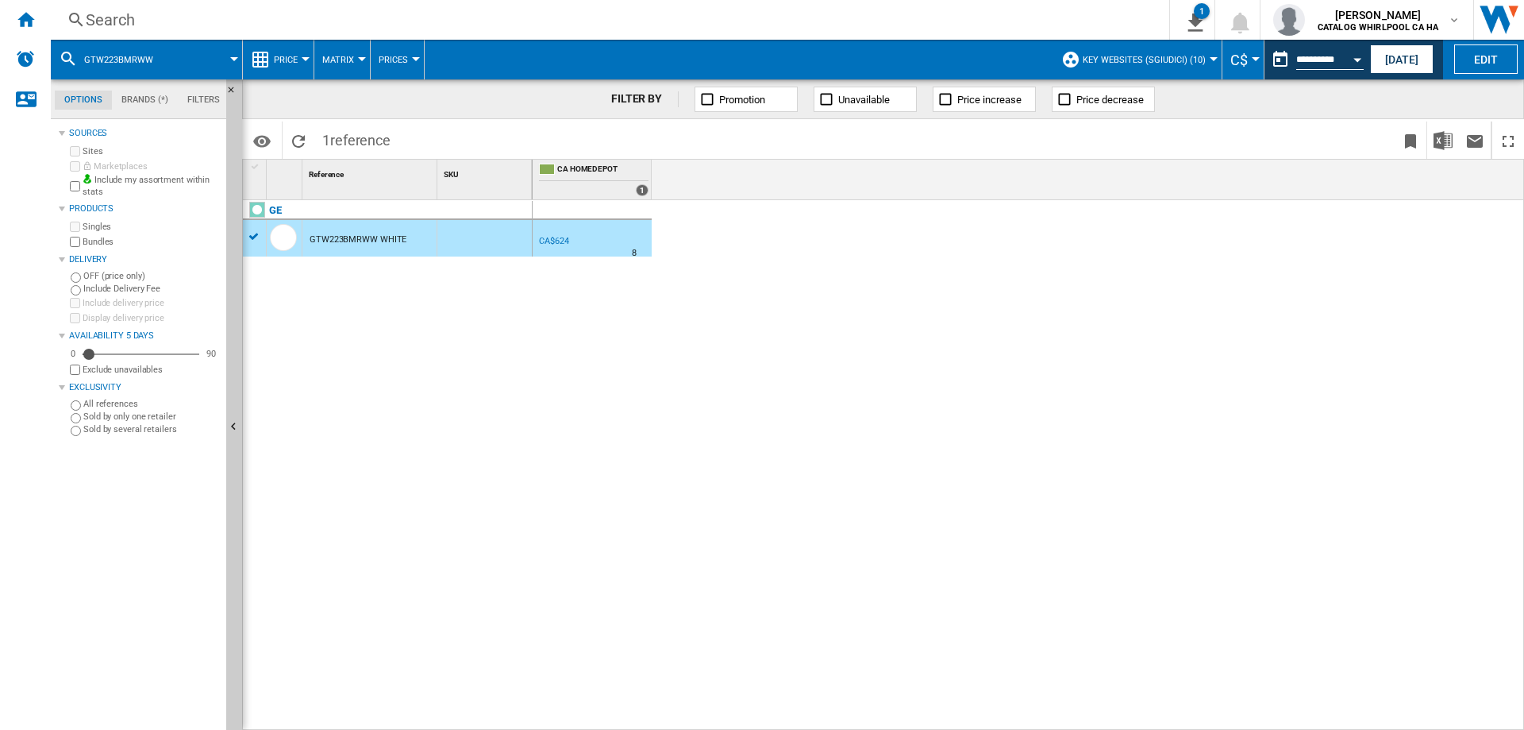
click at [252, 25] on div "Search" at bounding box center [607, 20] width 1042 height 22
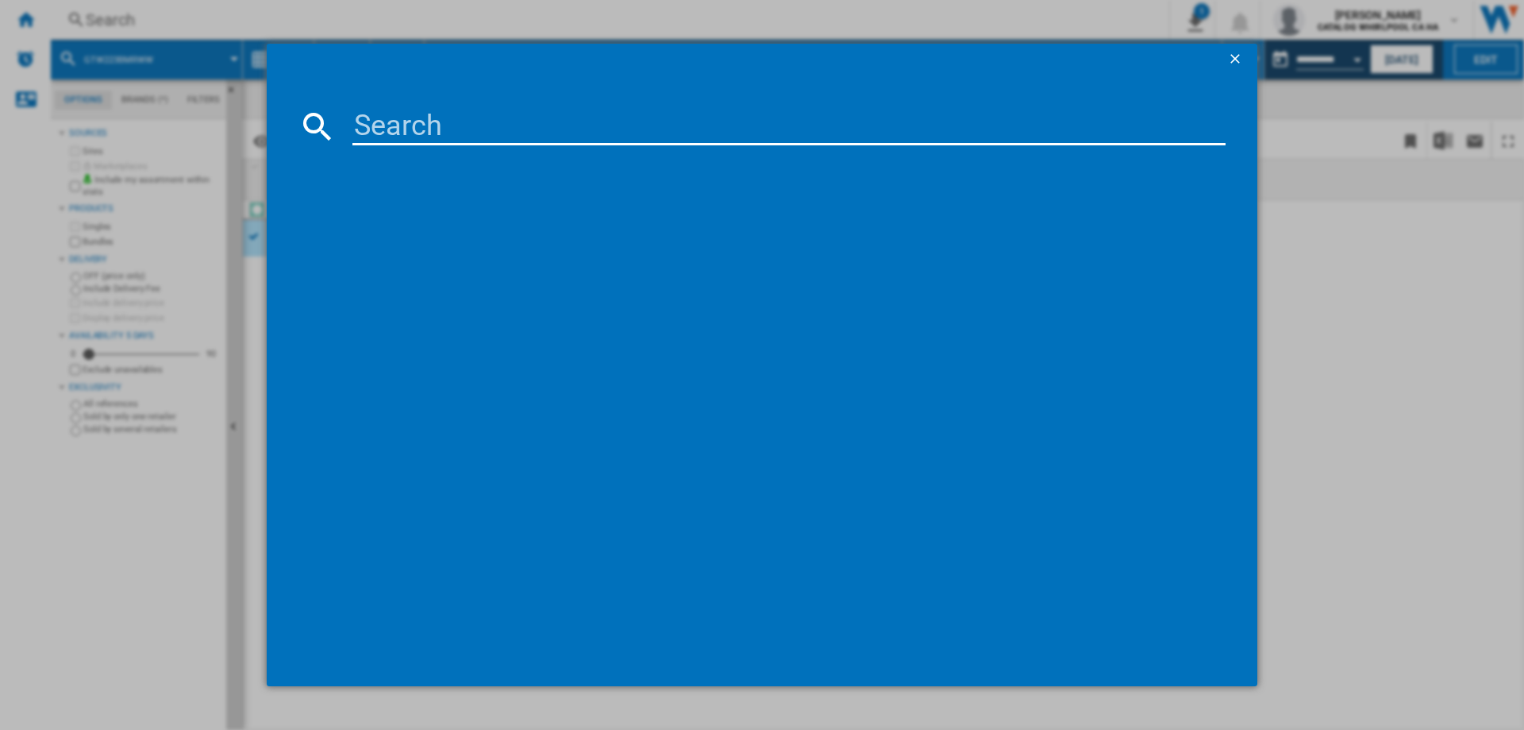
type input "GFD65ESMVDS"
click at [1234, 56] on ng-md-icon "getI18NText('BUTTONS.CLOSE_DIALOG')" at bounding box center [1236, 60] width 19 height 19
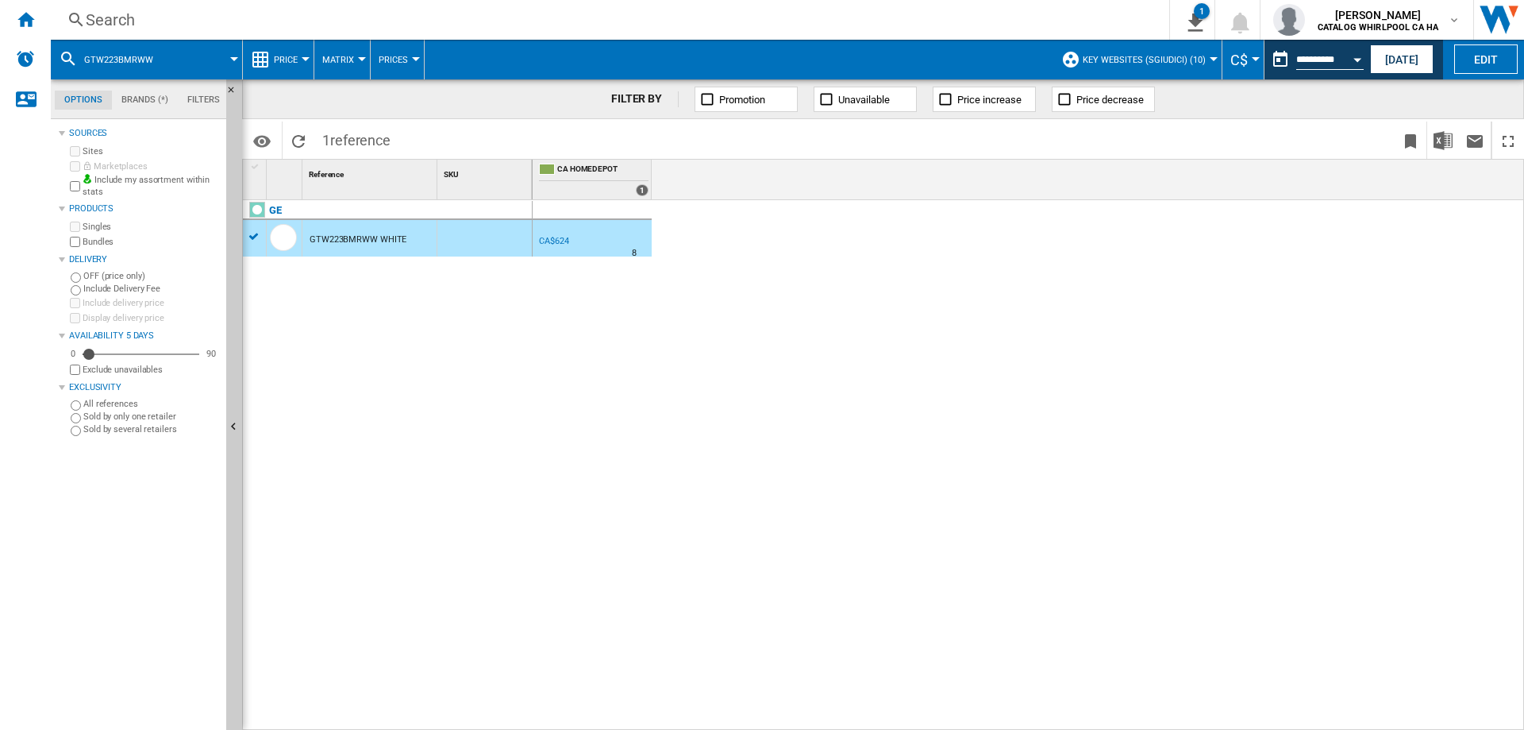
click at [255, 237] on div at bounding box center [254, 236] width 17 height 14
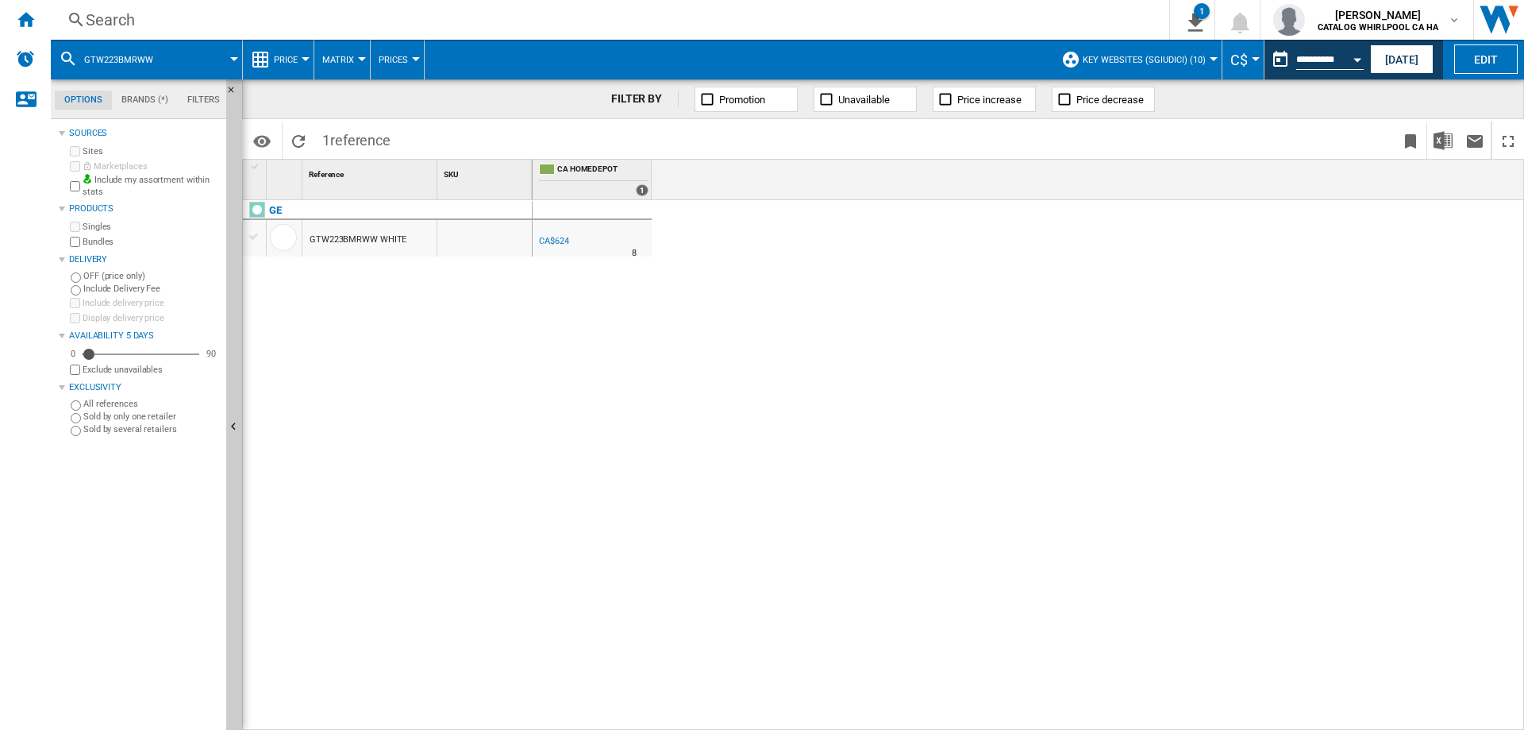
click at [230, 57] on div at bounding box center [234, 59] width 8 height 4
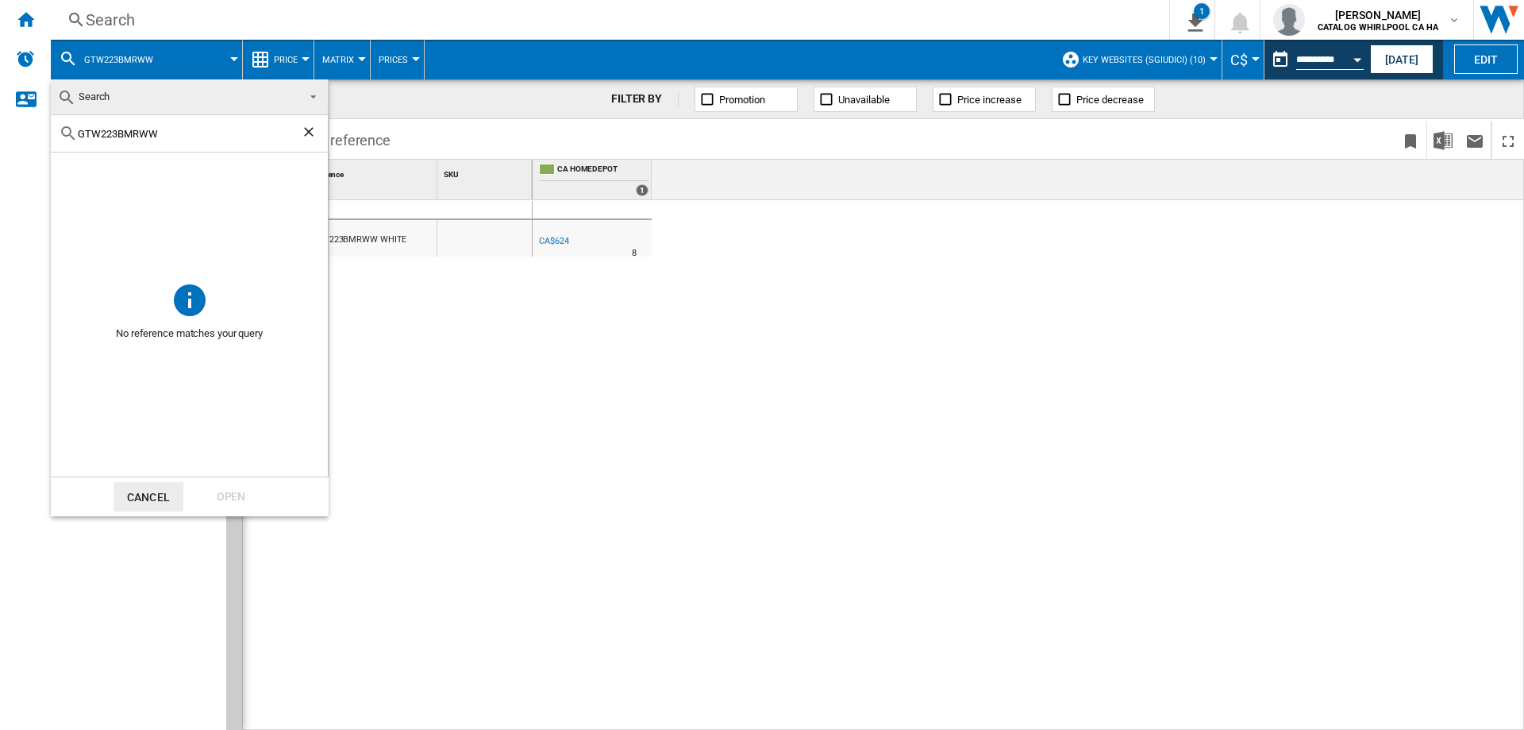
click at [314, 137] on ng-md-icon "Clear search" at bounding box center [310, 133] width 19 height 19
click at [1055, 393] on md-backdrop at bounding box center [762, 365] width 1524 height 730
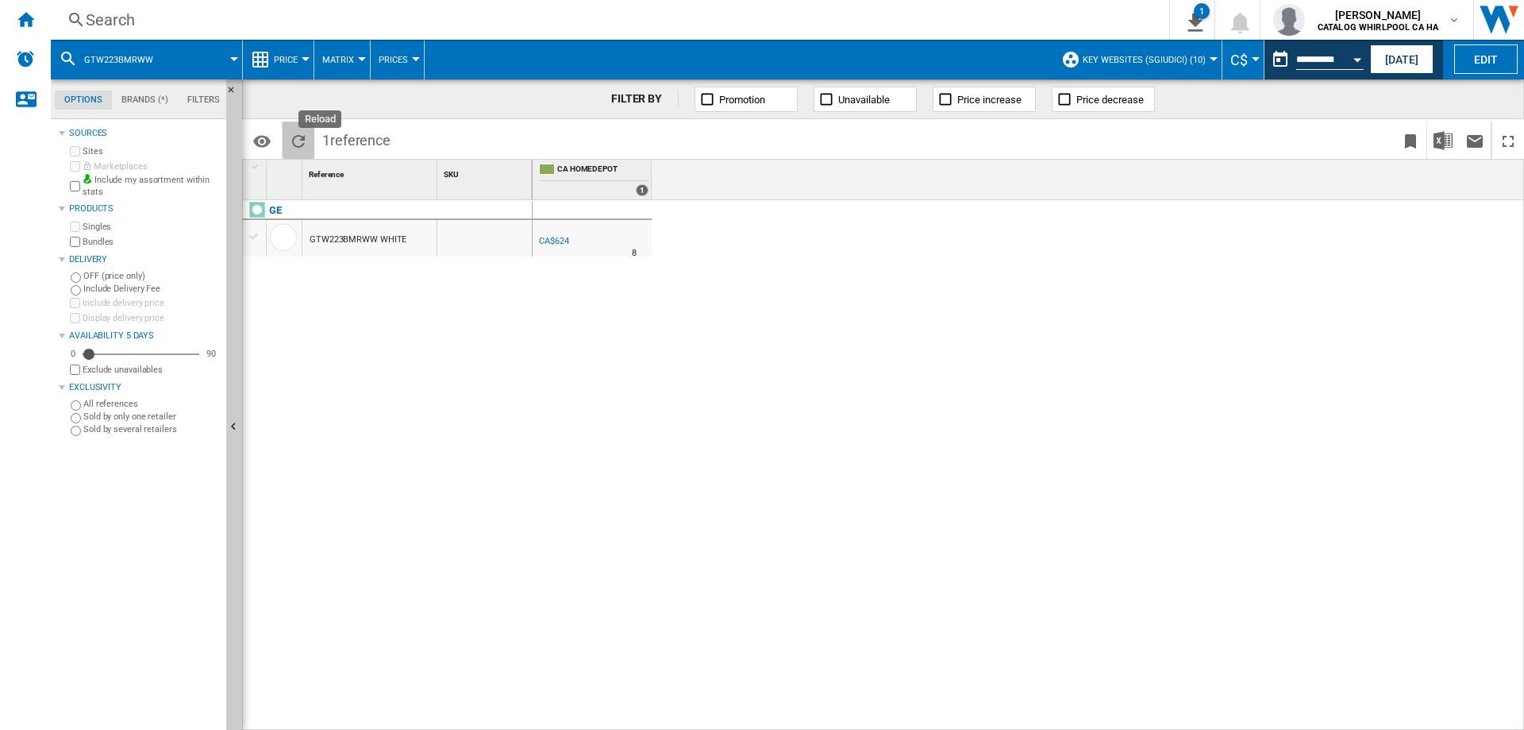
click at [310, 137] on button "Reload" at bounding box center [299, 139] width 32 height 37
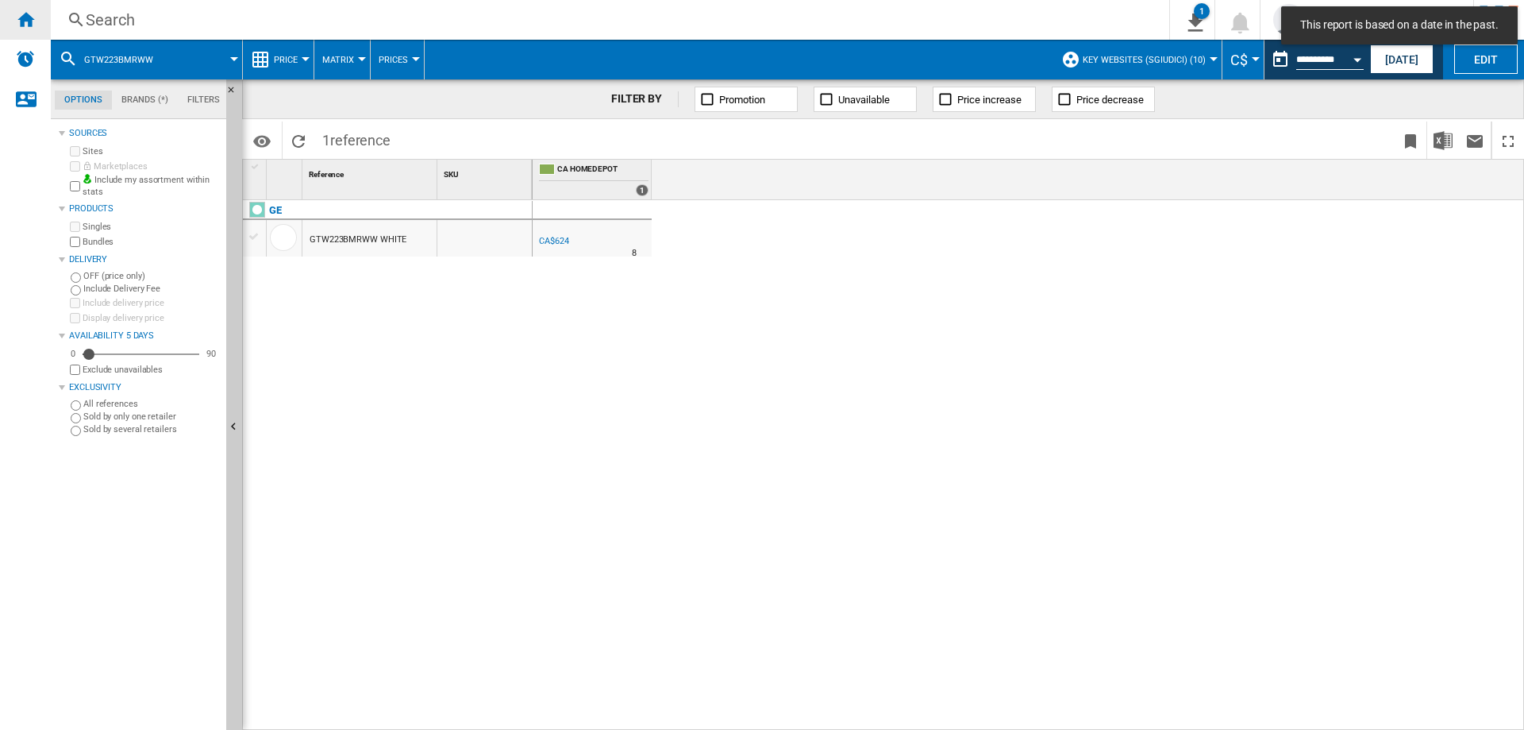
click at [21, 24] on ng-md-icon "Home" at bounding box center [25, 19] width 19 height 19
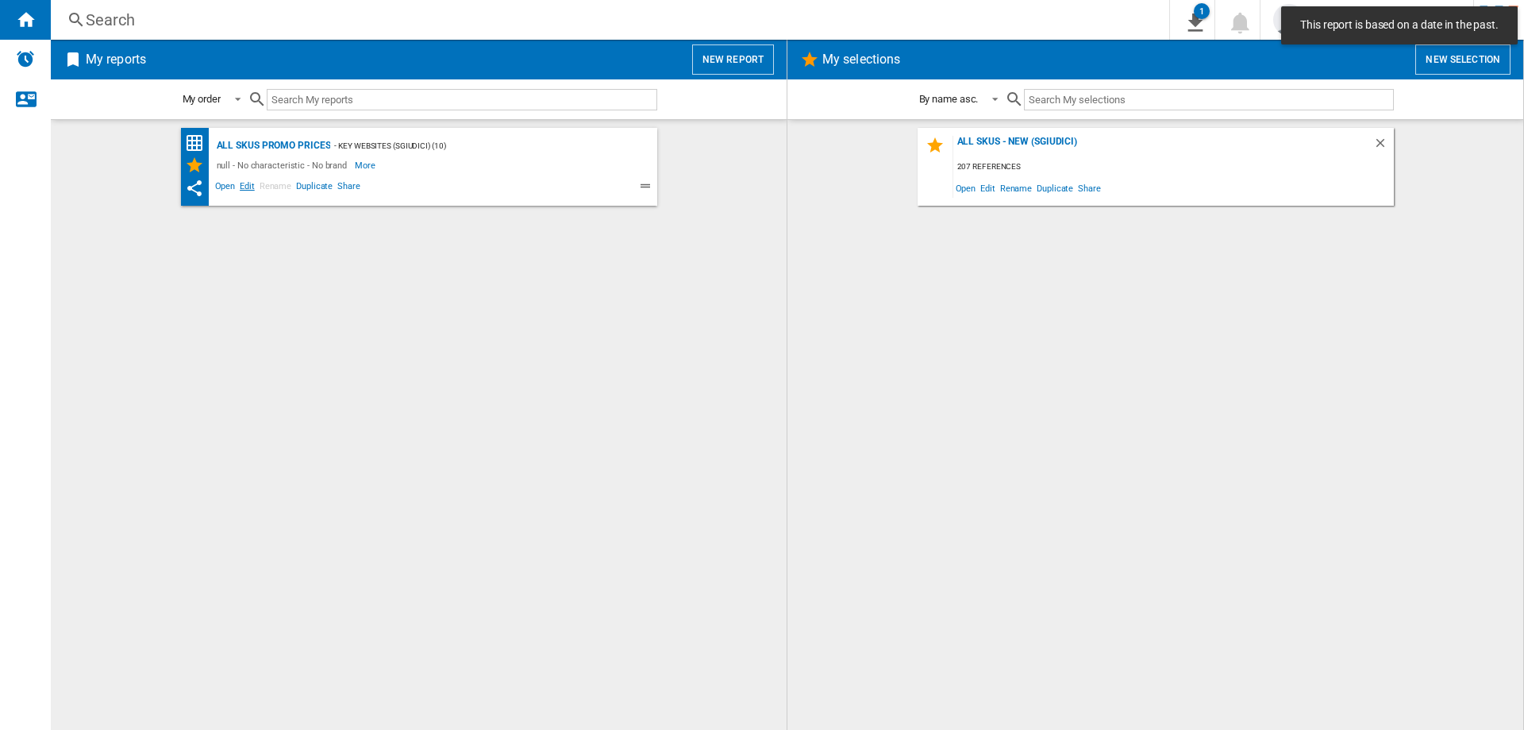
click at [249, 182] on span "Edit" at bounding box center [247, 188] width 20 height 19
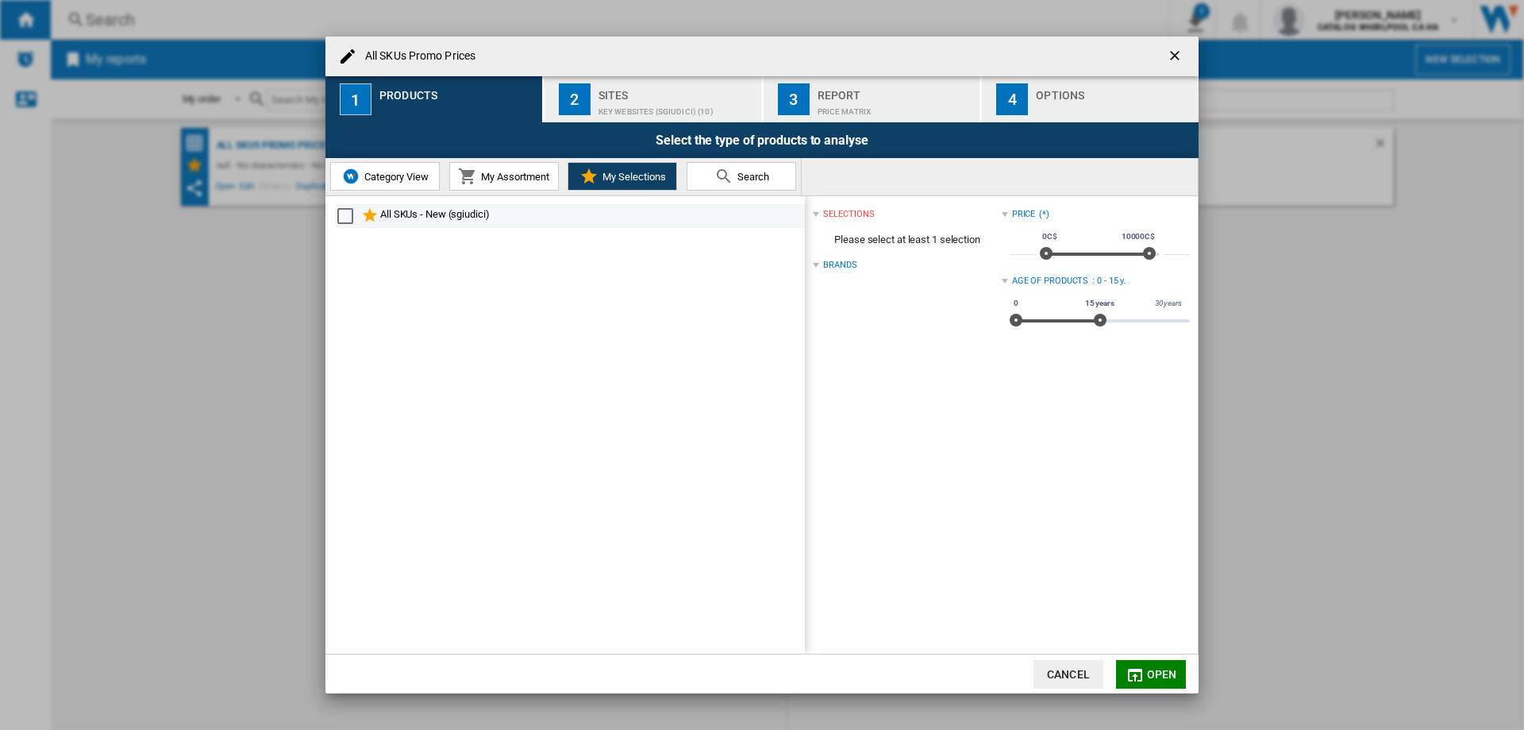
drag, startPoint x: 341, startPoint y: 218, endPoint x: 355, endPoint y: 219, distance: 14.4
click at [343, 218] on div "Select" at bounding box center [345, 216] width 16 height 16
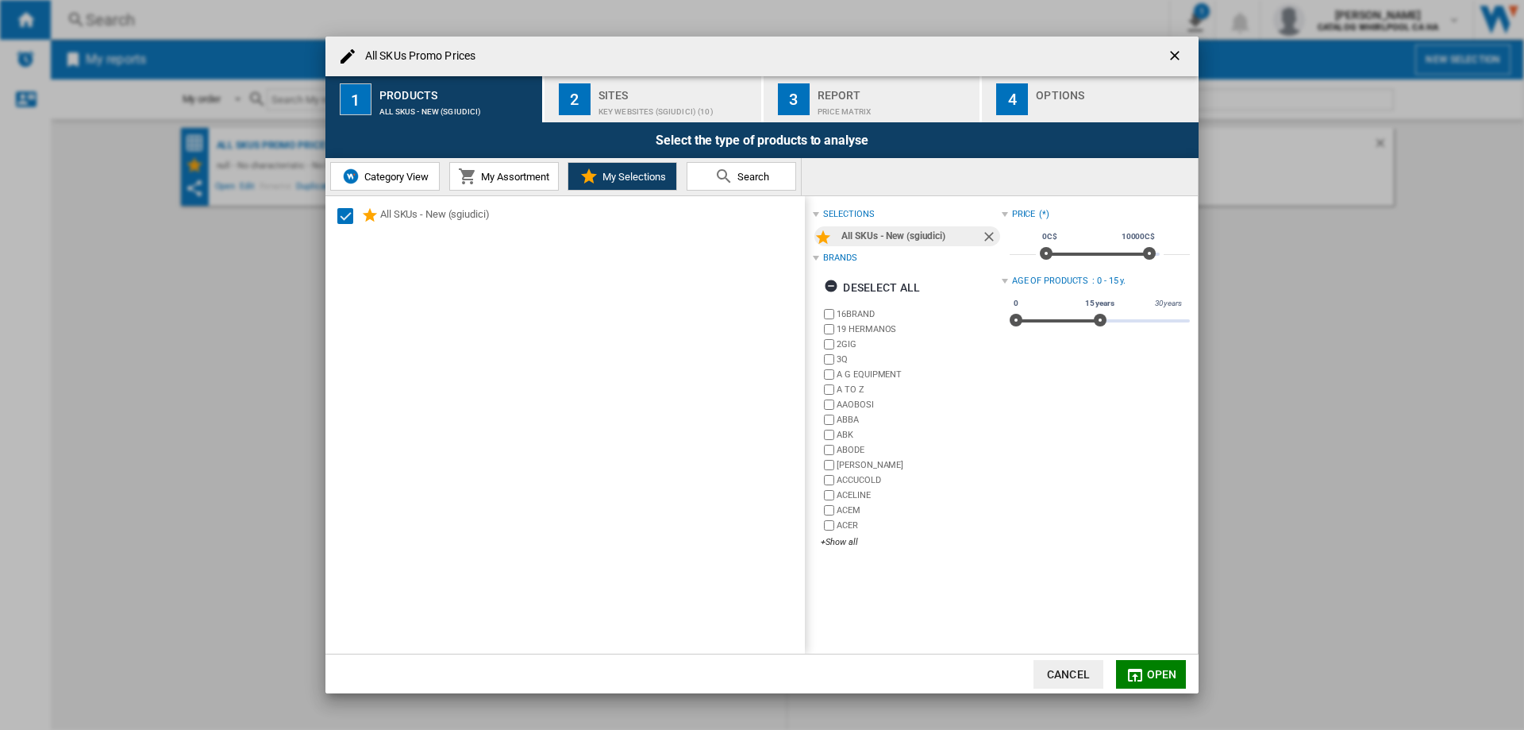
click at [1132, 653] on div "selections All SKUs - New (sgiudici) Brands Deselect all 16BRAND 19 HERMANOS 2G…" at bounding box center [1001, 424] width 393 height 457
click at [1136, 670] on md-icon "All SKUs ..." at bounding box center [1135, 674] width 19 height 19
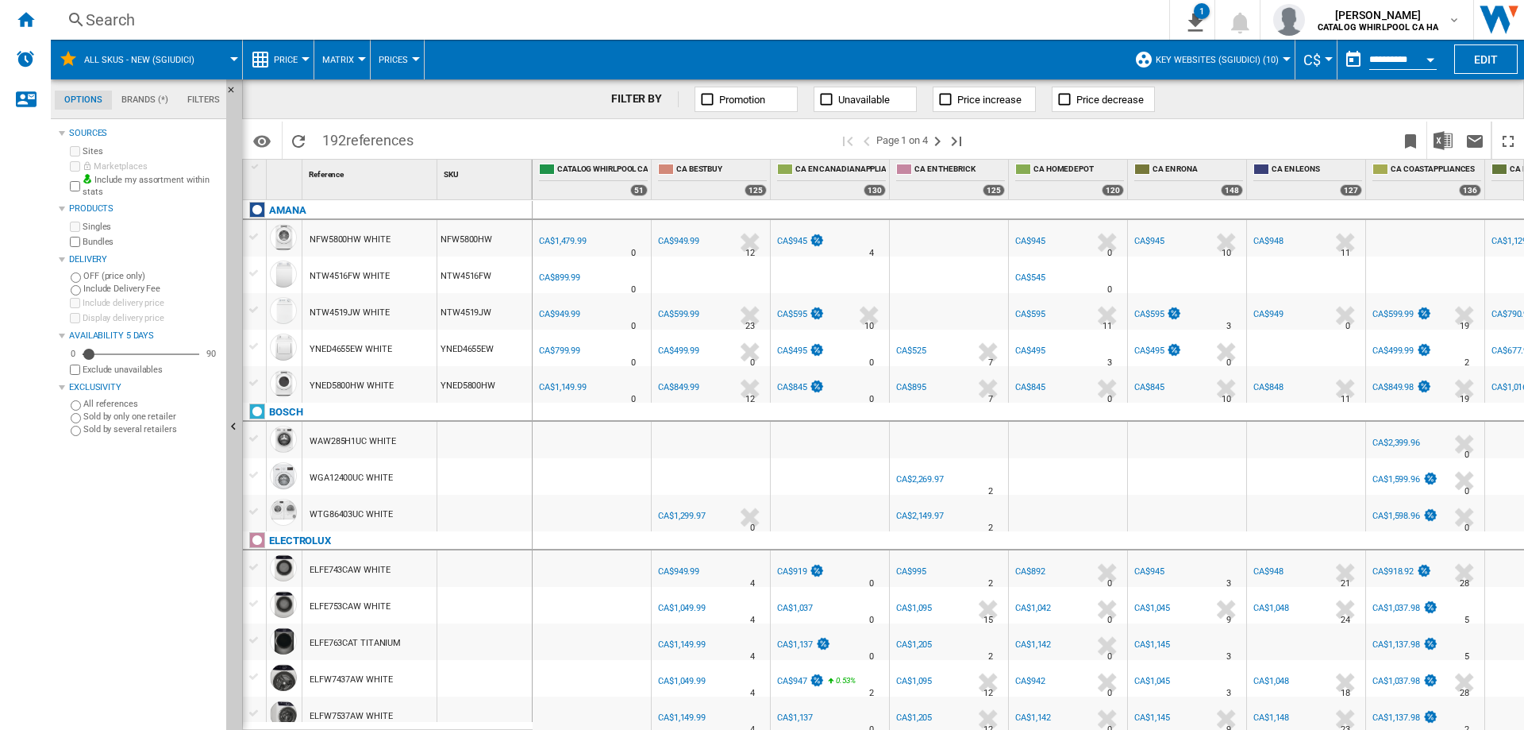
click at [1437, 63] on button "Open calendar" at bounding box center [1430, 57] width 29 height 29
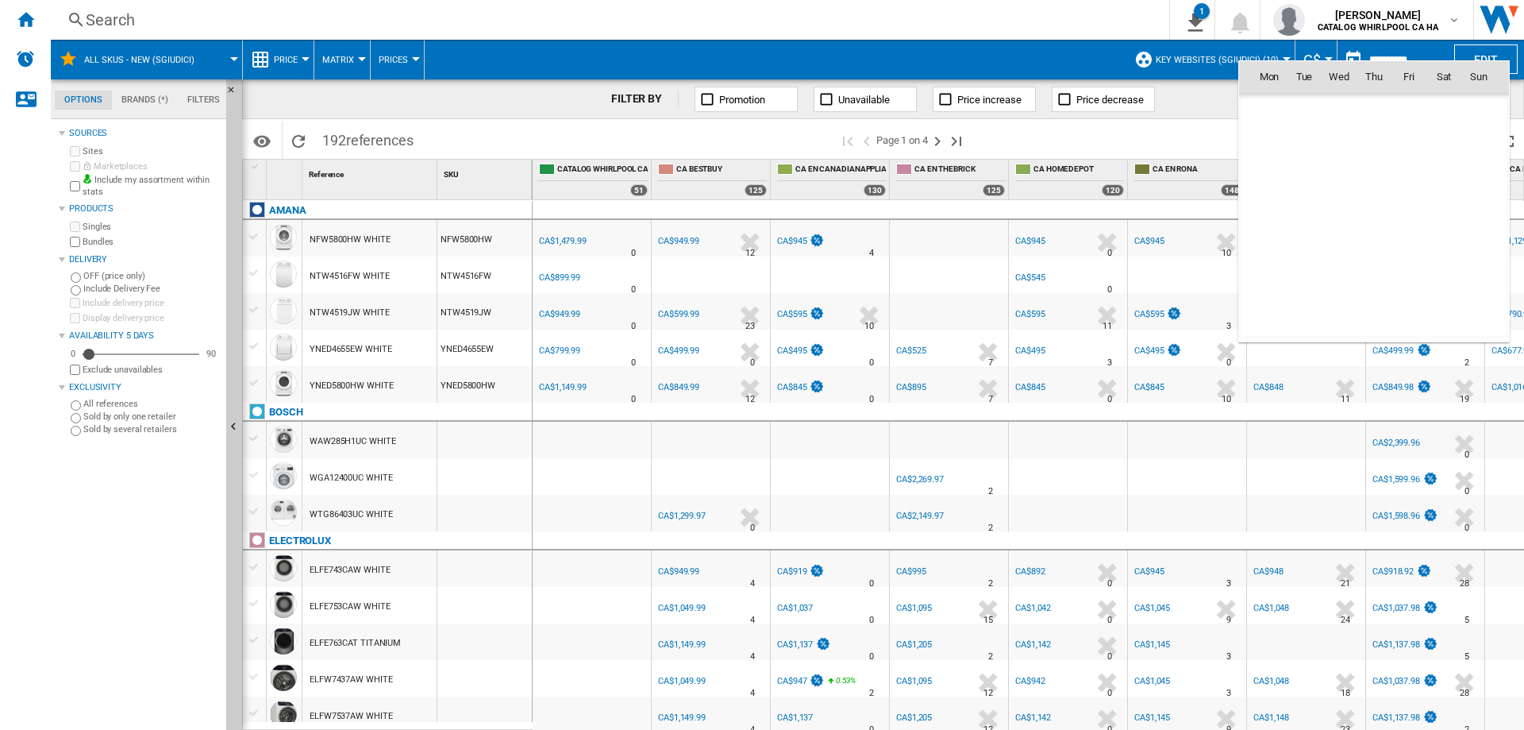
scroll to position [7574, 0]
click at [1300, 108] on md-icon "September 2025" at bounding box center [1300, 111] width 19 height 19
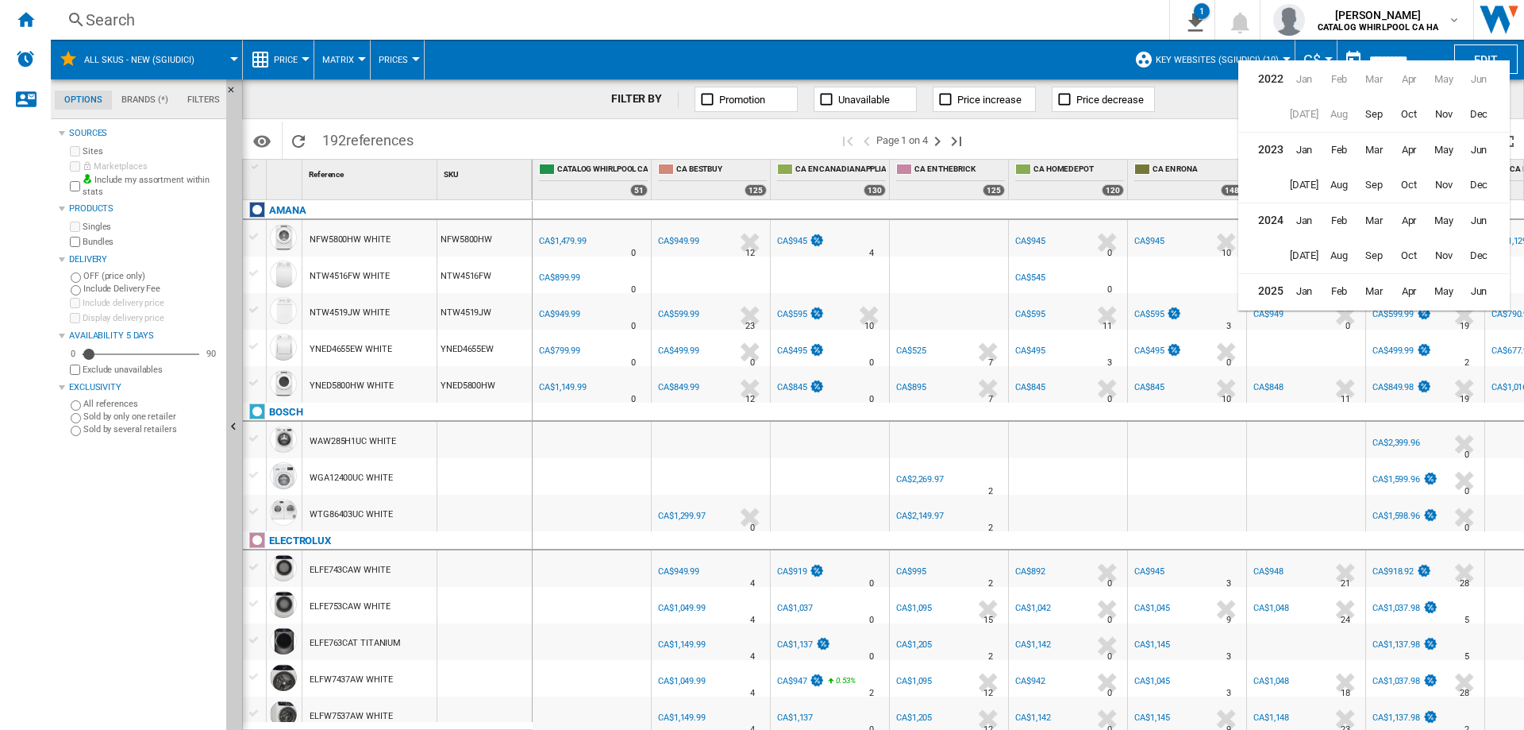
scroll to position [39, 0]
click at [1342, 291] on span "Aug" at bounding box center [1339, 288] width 32 height 32
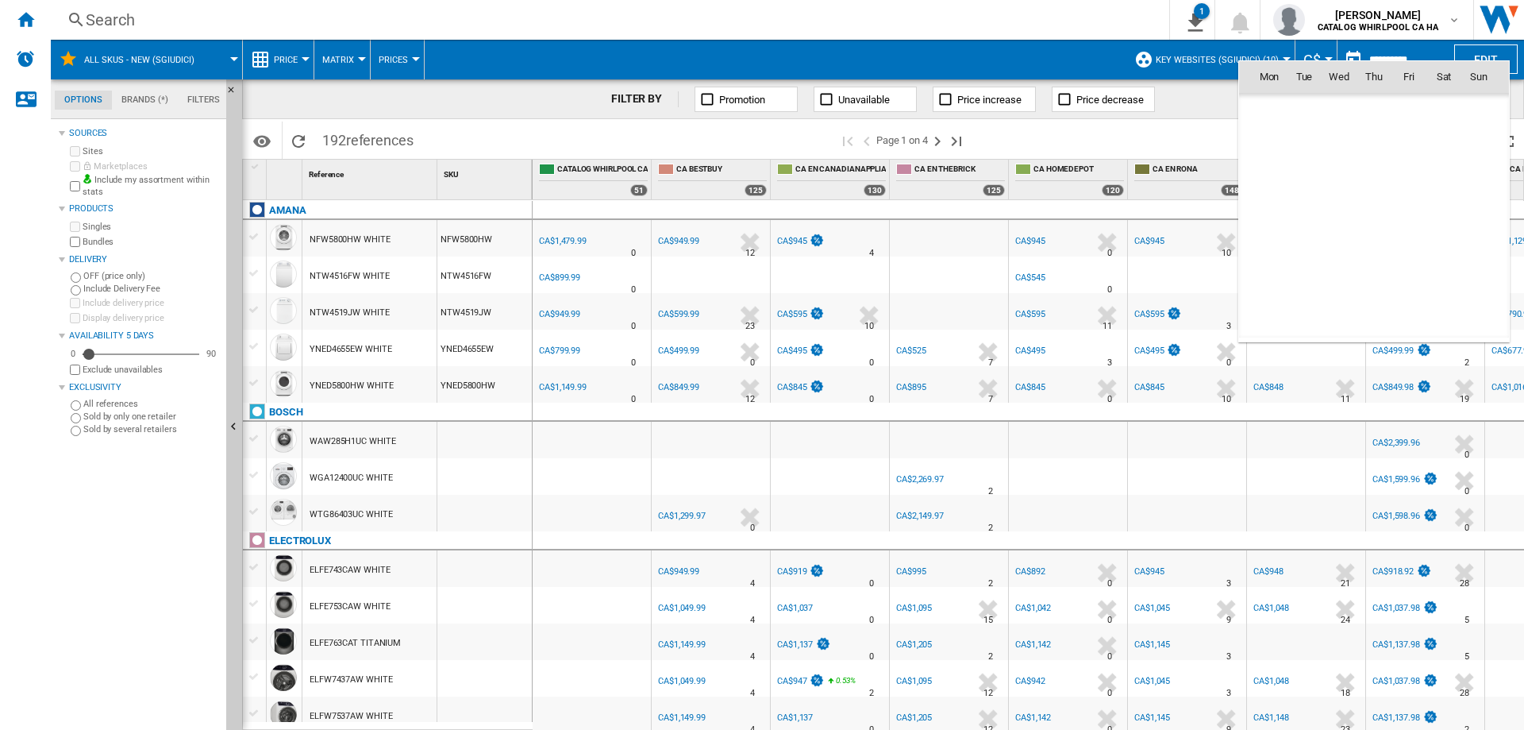
scroll to position [7363, 0]
click at [1417, 250] on span "29" at bounding box center [1409, 251] width 32 height 32
type input "**********"
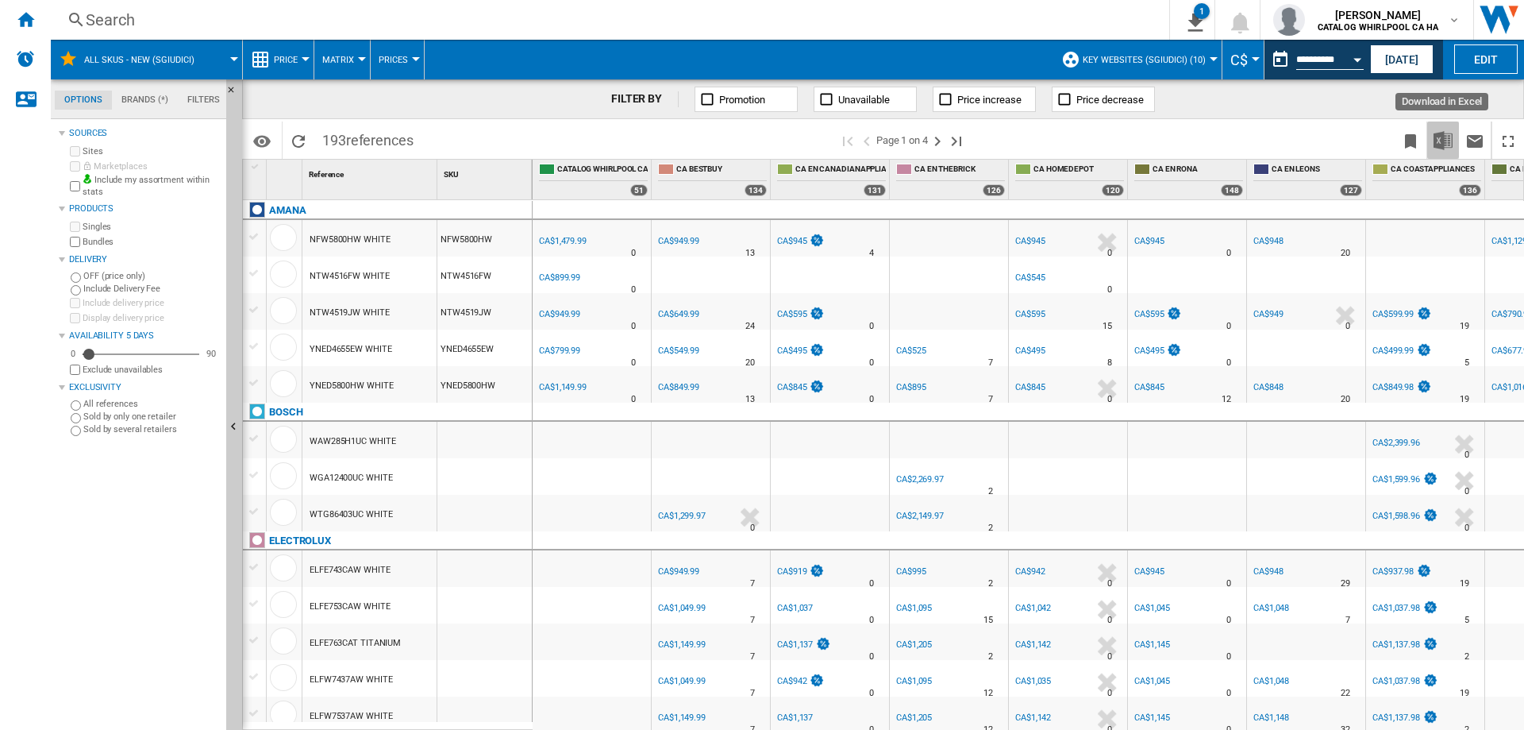
click at [1447, 140] on img "Download in Excel" at bounding box center [1443, 140] width 19 height 19
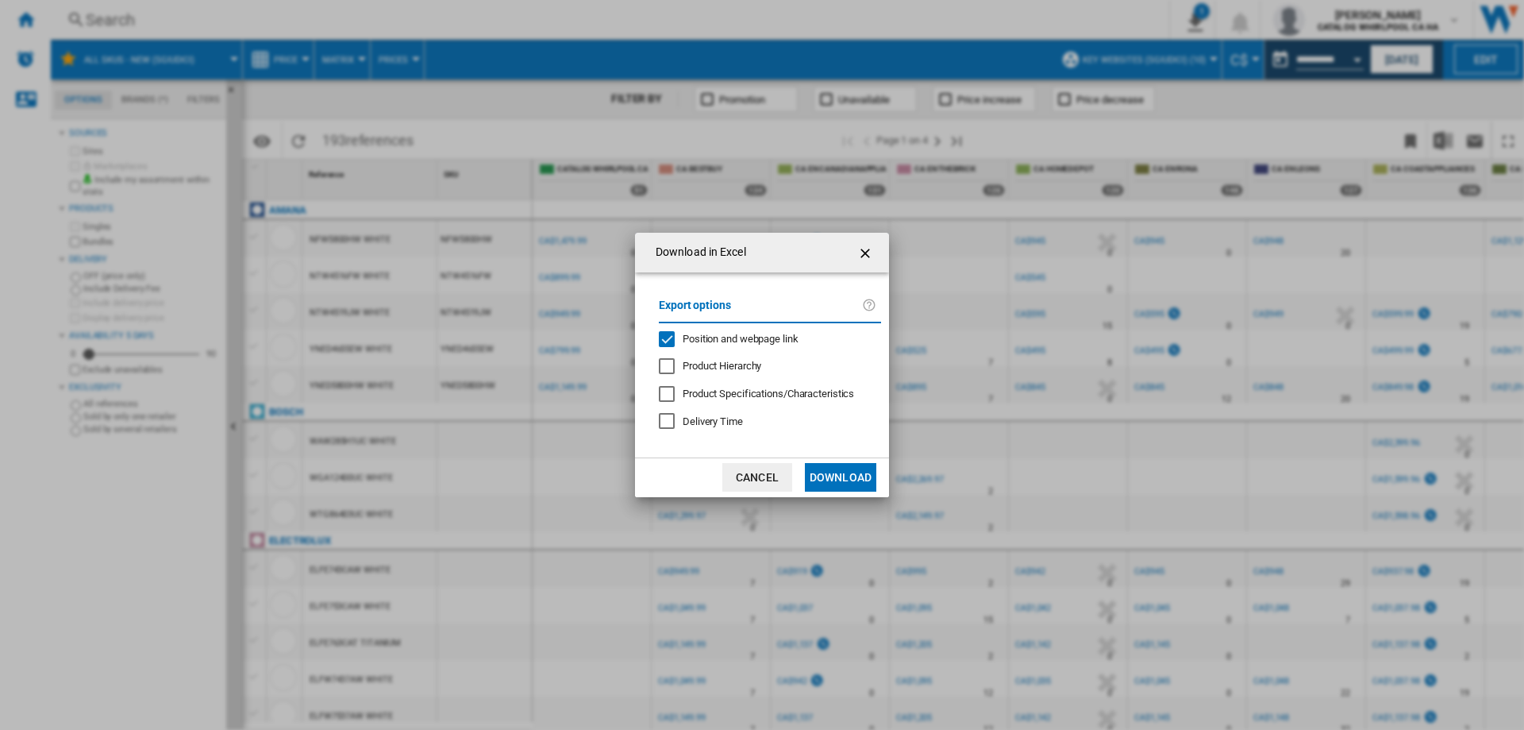
click at [674, 337] on div "Position and webpage link" at bounding box center [667, 339] width 16 height 16
click at [845, 478] on button "Download" at bounding box center [840, 477] width 71 height 29
